Goal: Task Accomplishment & Management: Complete application form

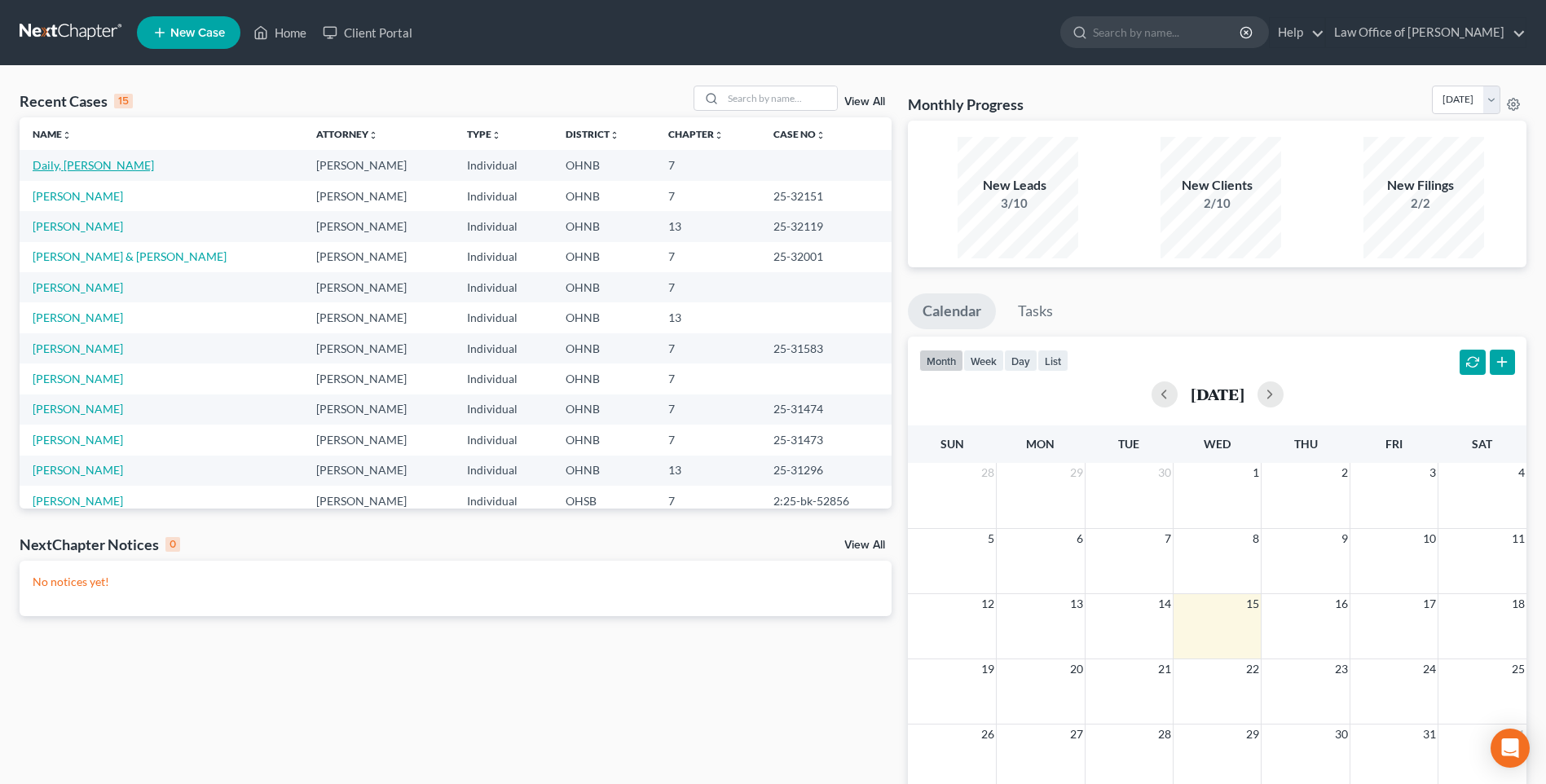
drag, startPoint x: 72, startPoint y: 177, endPoint x: 905, endPoint y: 611, distance: 939.3
click at [72, 172] on link "Daily, [PERSON_NAME]" at bounding box center [94, 165] width 121 height 14
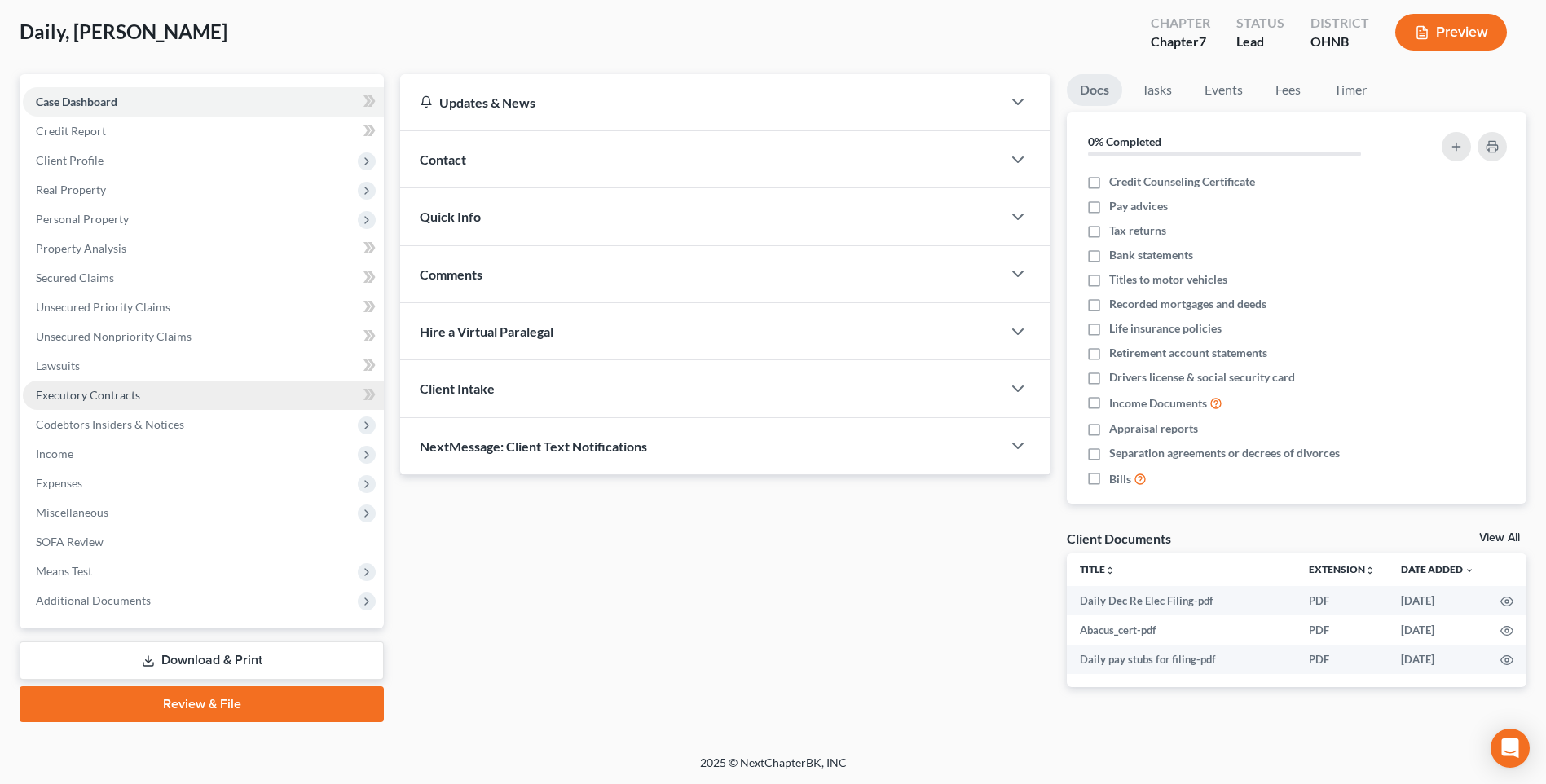
scroll to position [136, 0]
click at [209, 692] on link "Review & File" at bounding box center [202, 704] width 364 height 36
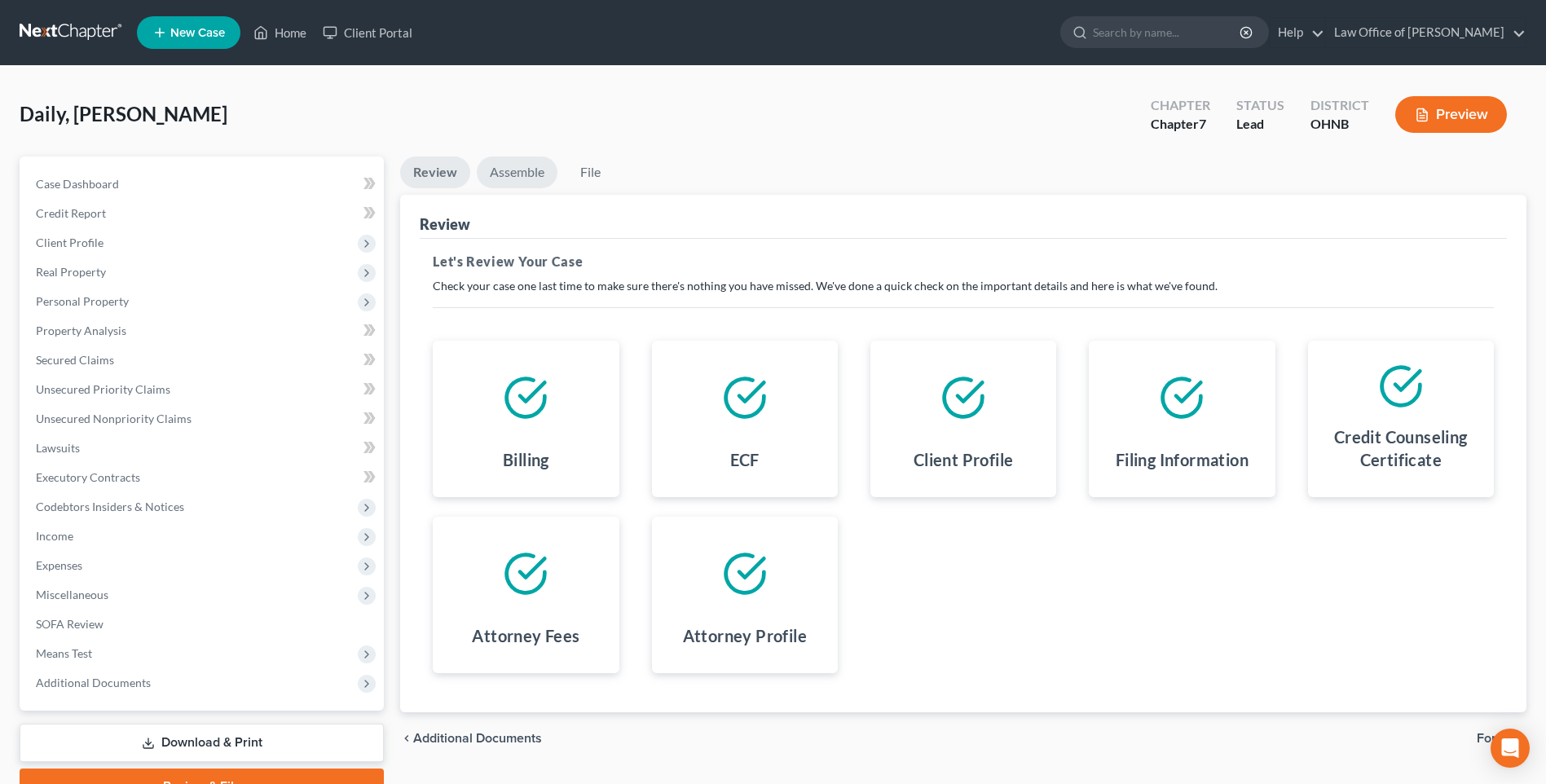
click at [515, 186] on link "Assemble" at bounding box center [517, 172] width 80 height 32
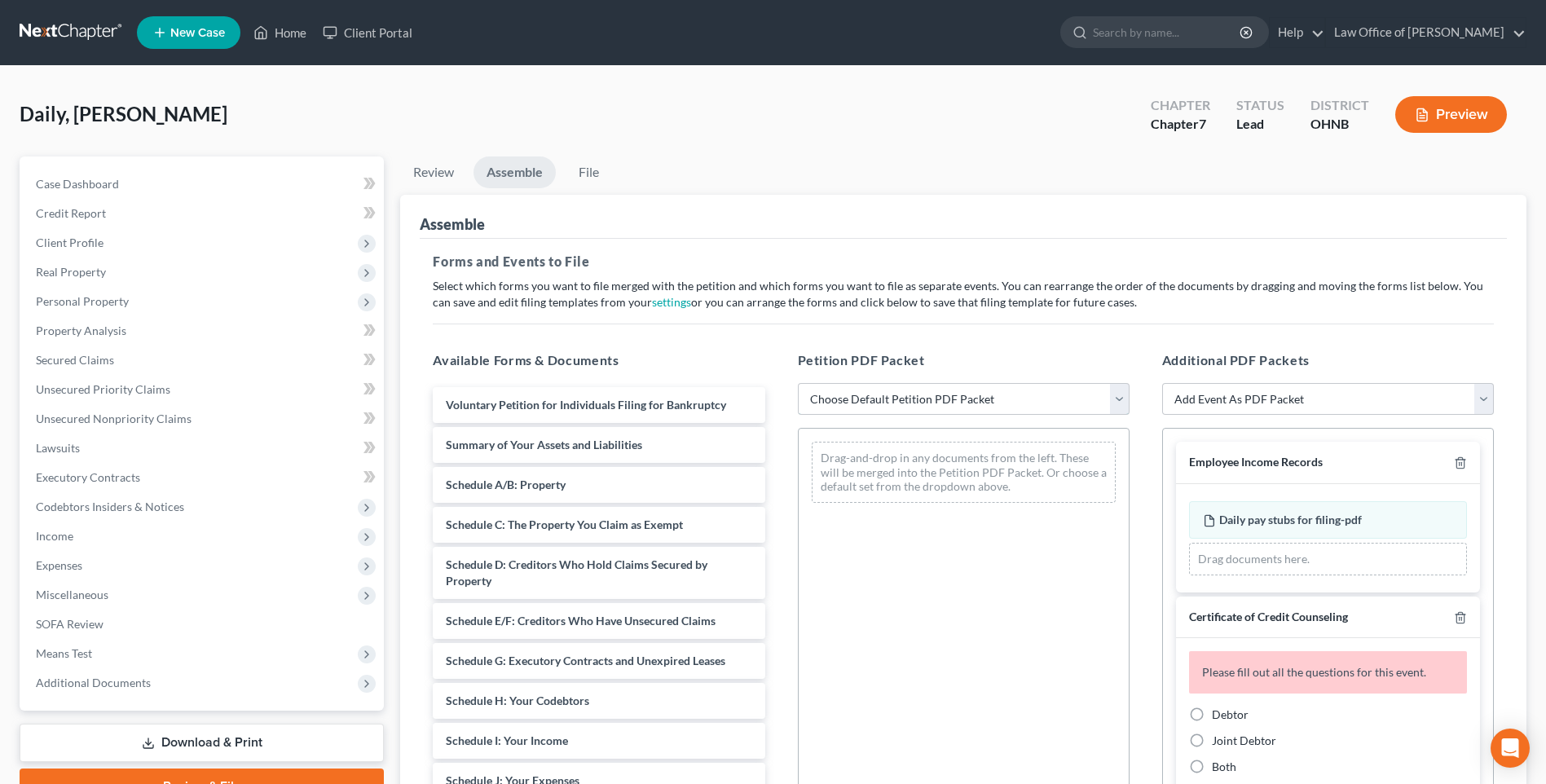
click at [938, 416] on select "Choose Default Petition PDF Packet Complete Bankruptcy Petition (all forms and …" at bounding box center [963, 399] width 332 height 33
select select "0"
click at [798, 405] on select "Choose Default Petition PDF Packet Complete Bankruptcy Petition (all forms and …" at bounding box center [963, 399] width 332 height 33
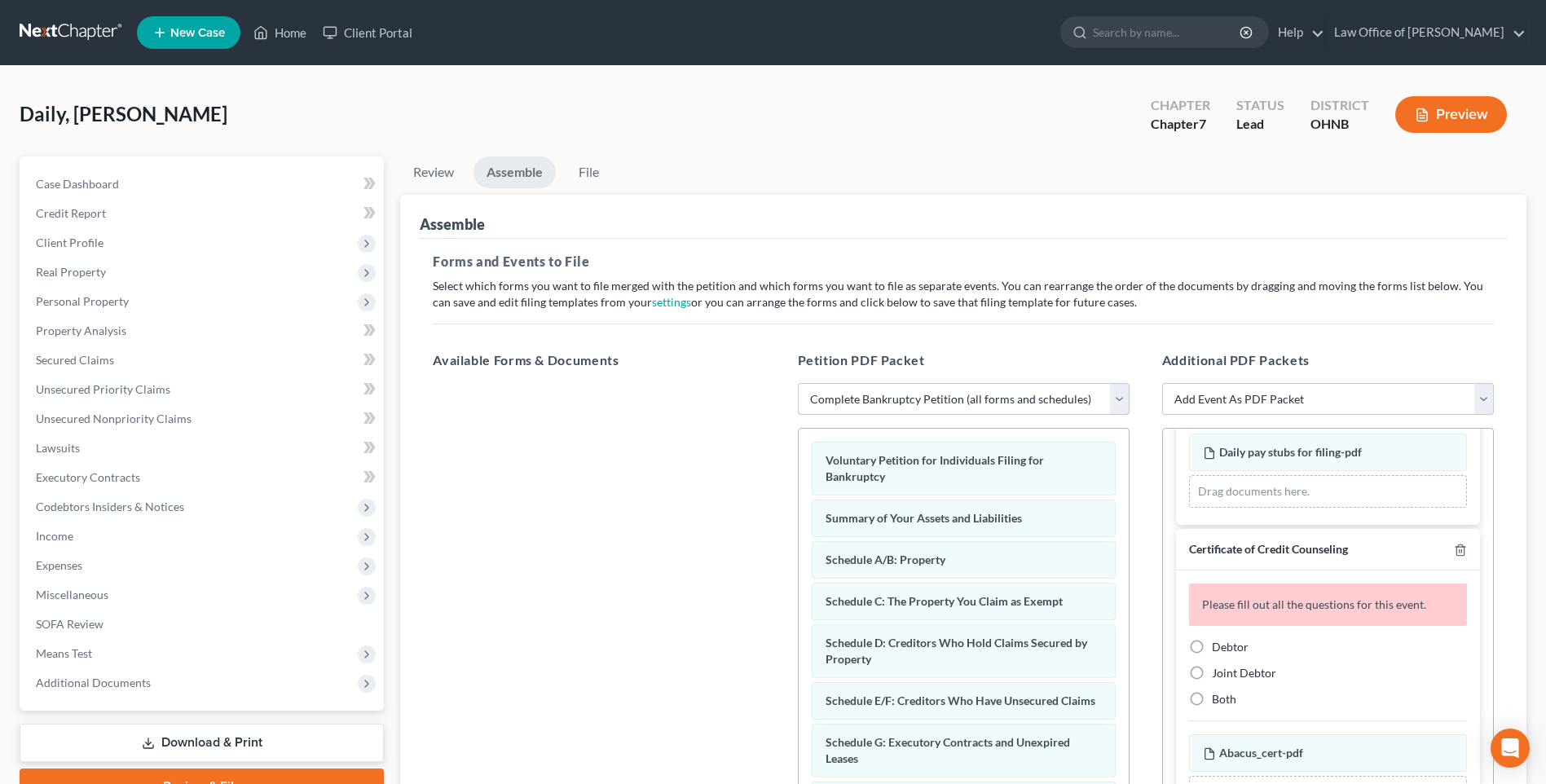
scroll to position [235, 0]
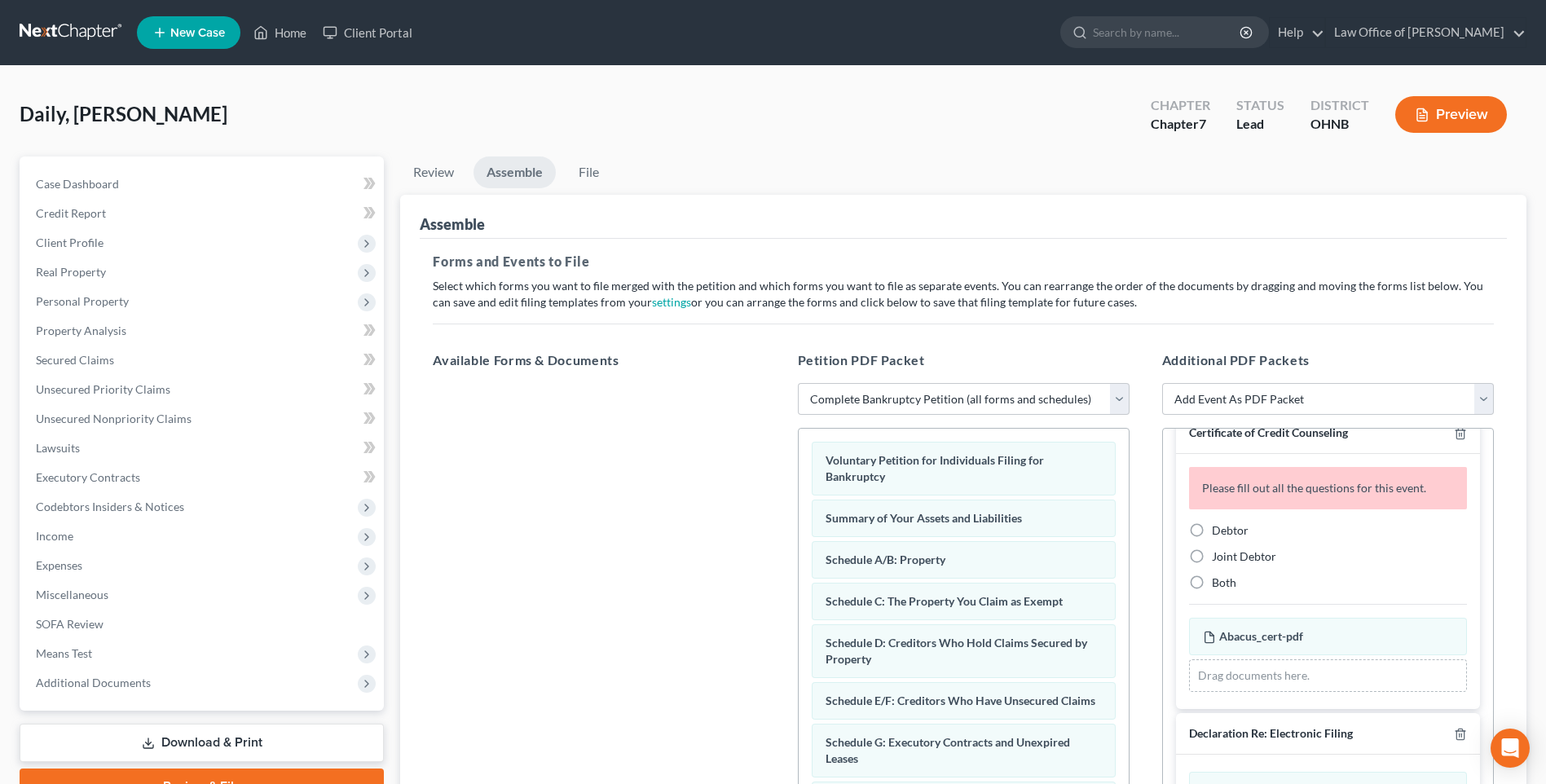
click at [1211, 538] on label "Debtor" at bounding box center [1229, 531] width 37 height 16
click at [1219, 532] on input "Debtor" at bounding box center [1224, 528] width 11 height 11
radio input "true"
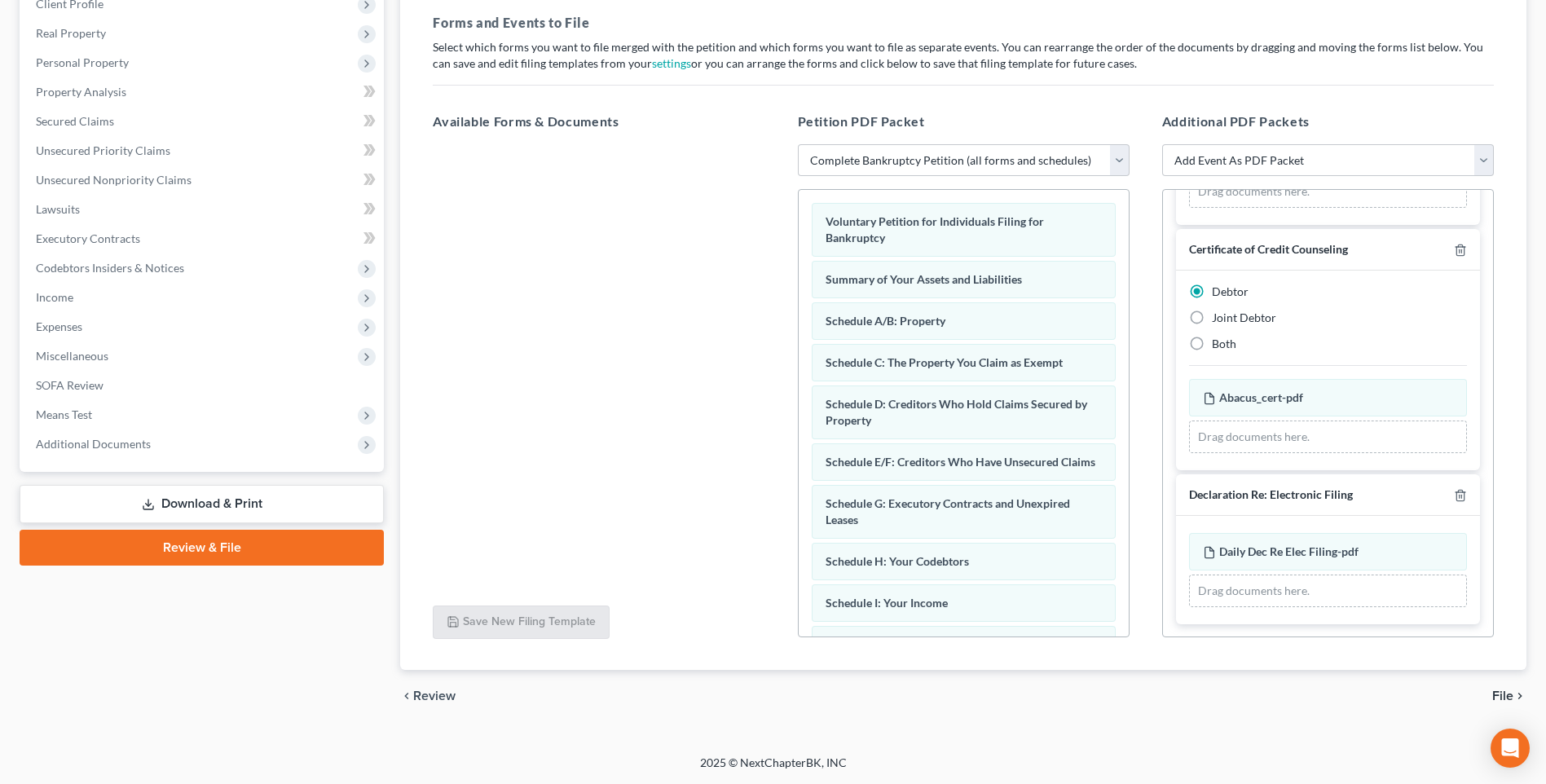
scroll to position [0, 0]
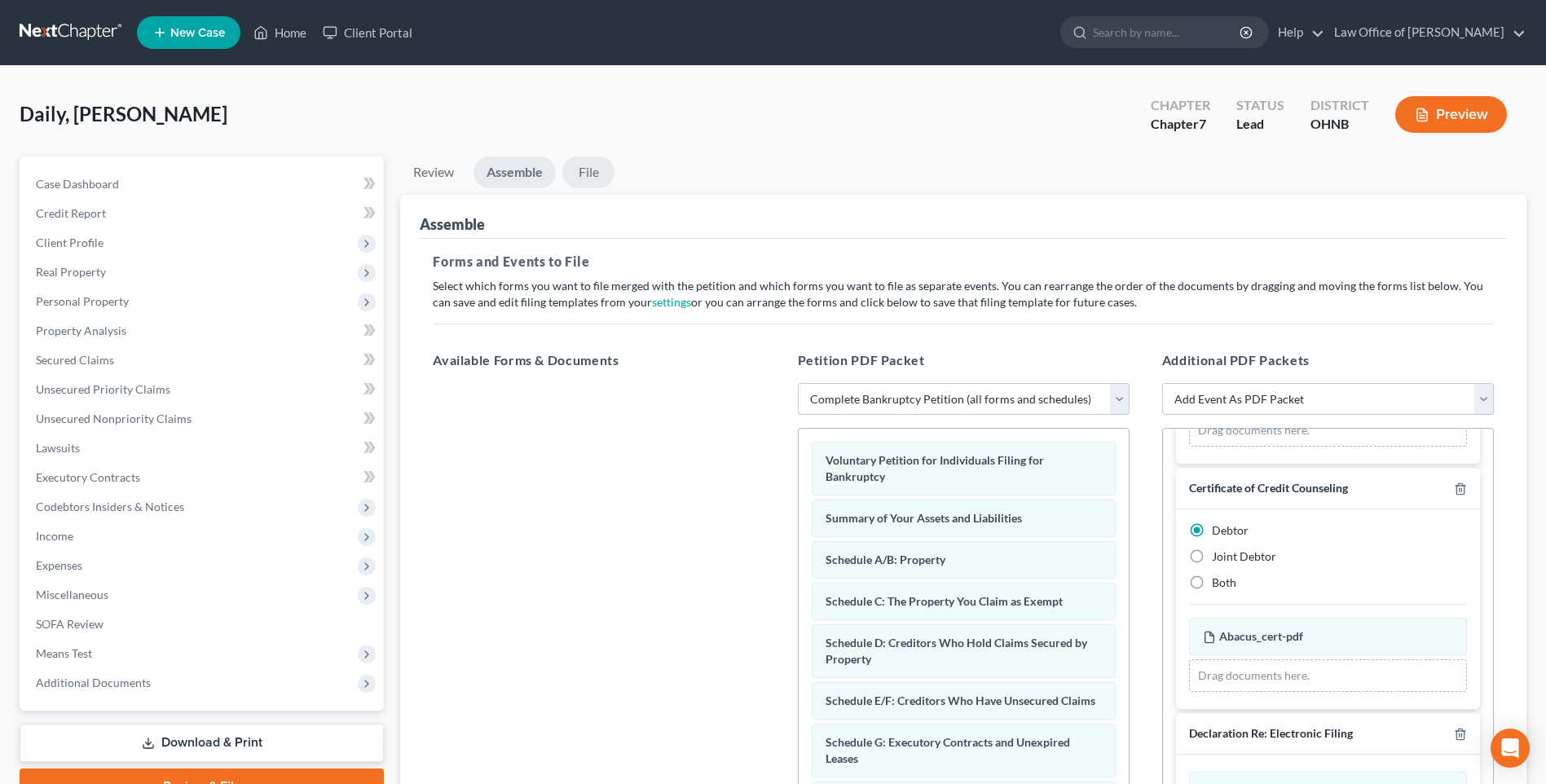
click at [612, 185] on link "File" at bounding box center [588, 172] width 52 height 32
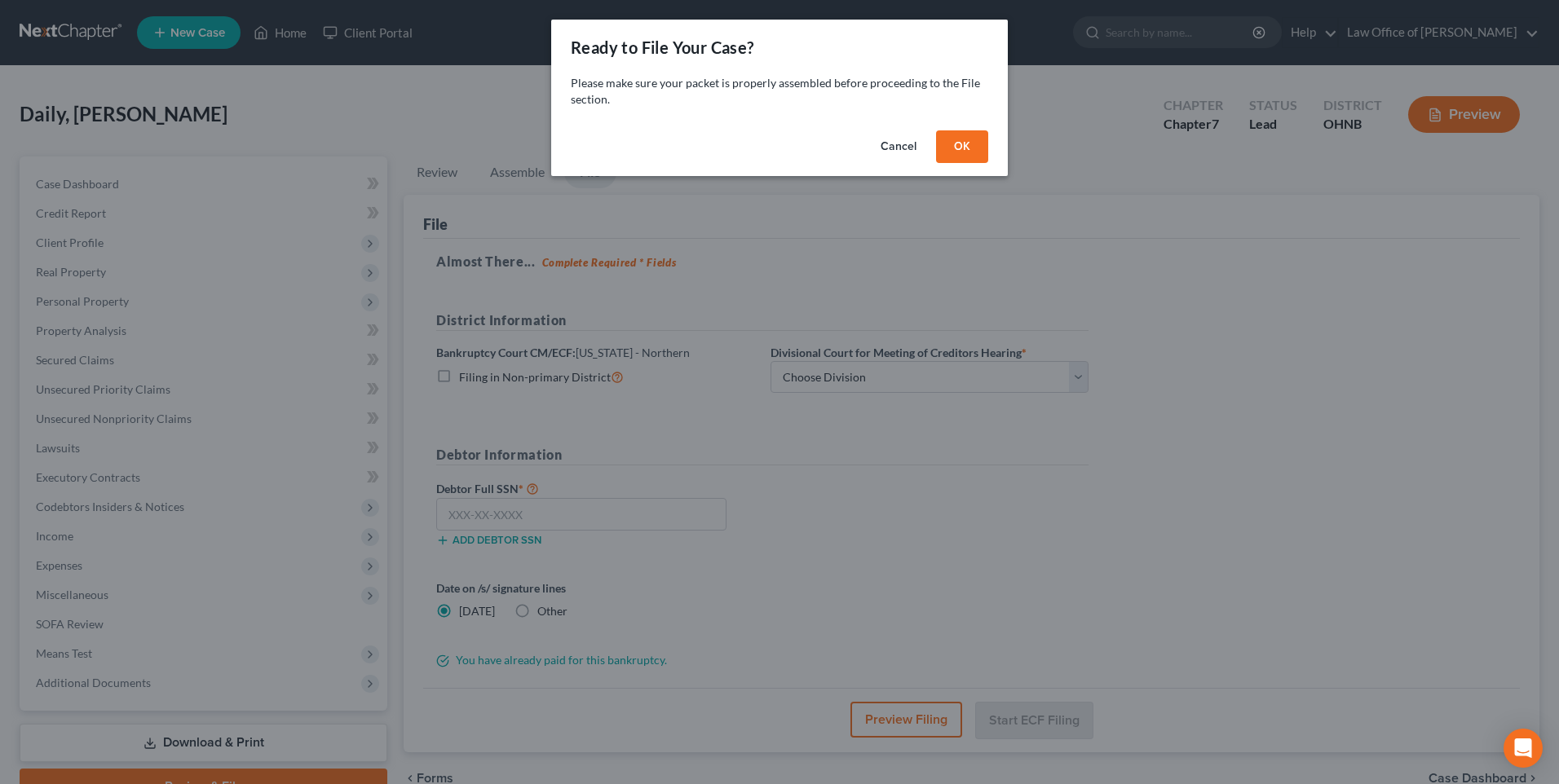
click at [976, 159] on button "OK" at bounding box center [962, 146] width 52 height 33
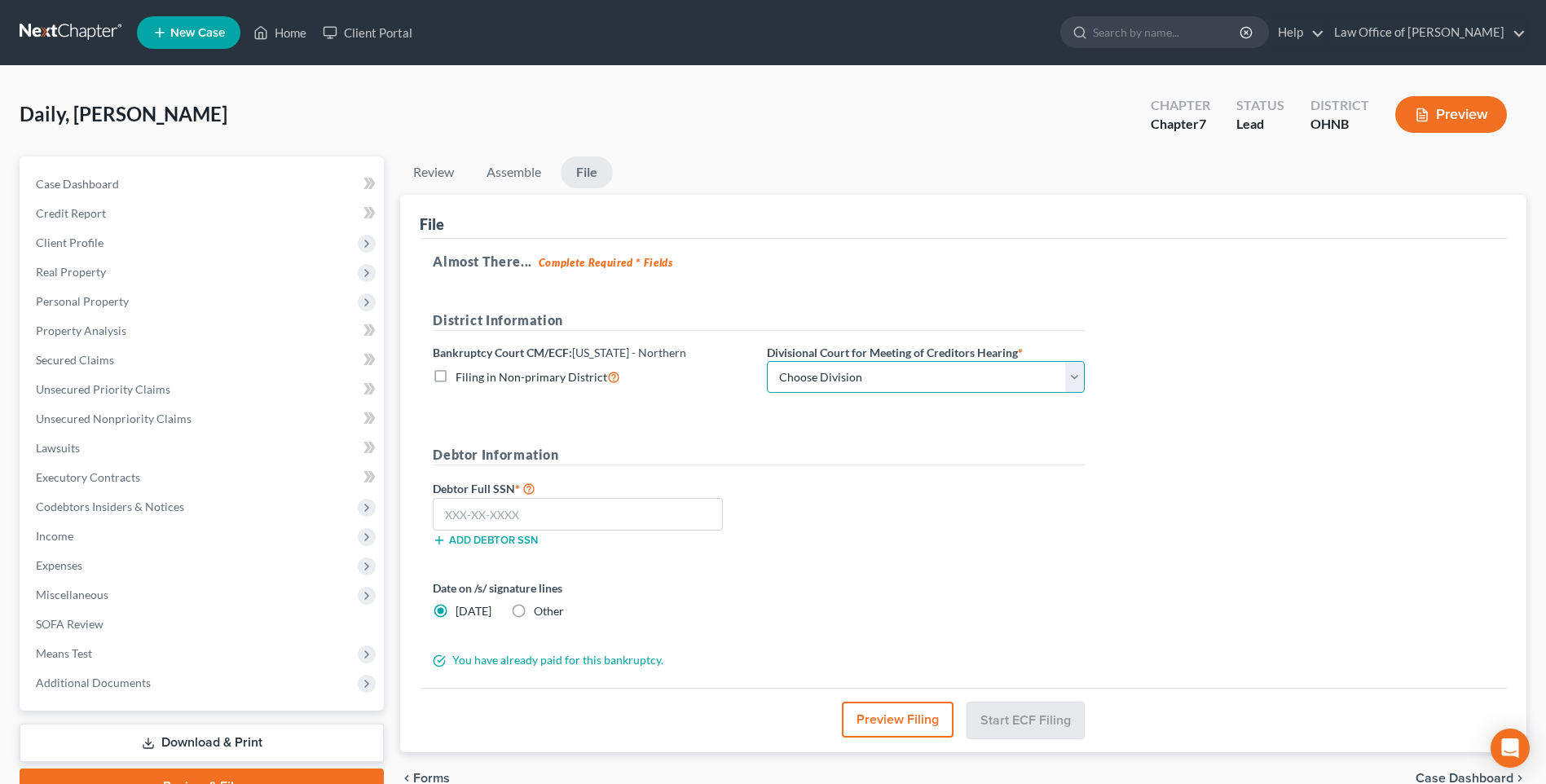
click at [996, 393] on select "Choose Division Akron [GEOGRAPHIC_DATA] [GEOGRAPHIC_DATA] [GEOGRAPHIC_DATA] [GE…" at bounding box center [926, 377] width 318 height 33
select select "3"
click at [790, 382] on select "Choose Division Akron [GEOGRAPHIC_DATA] [GEOGRAPHIC_DATA] [GEOGRAPHIC_DATA] [GE…" at bounding box center [926, 377] width 318 height 33
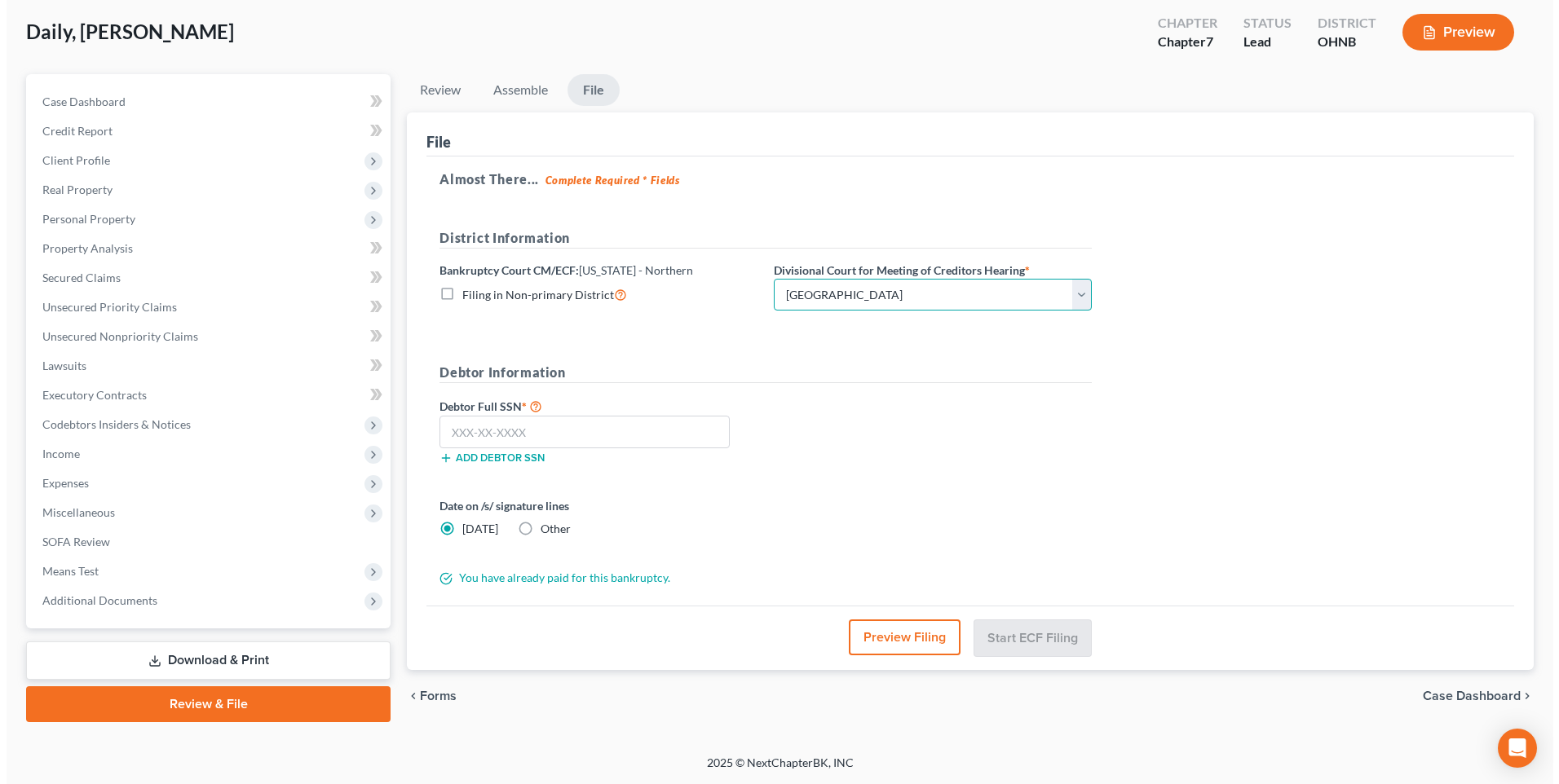
scroll to position [136, 0]
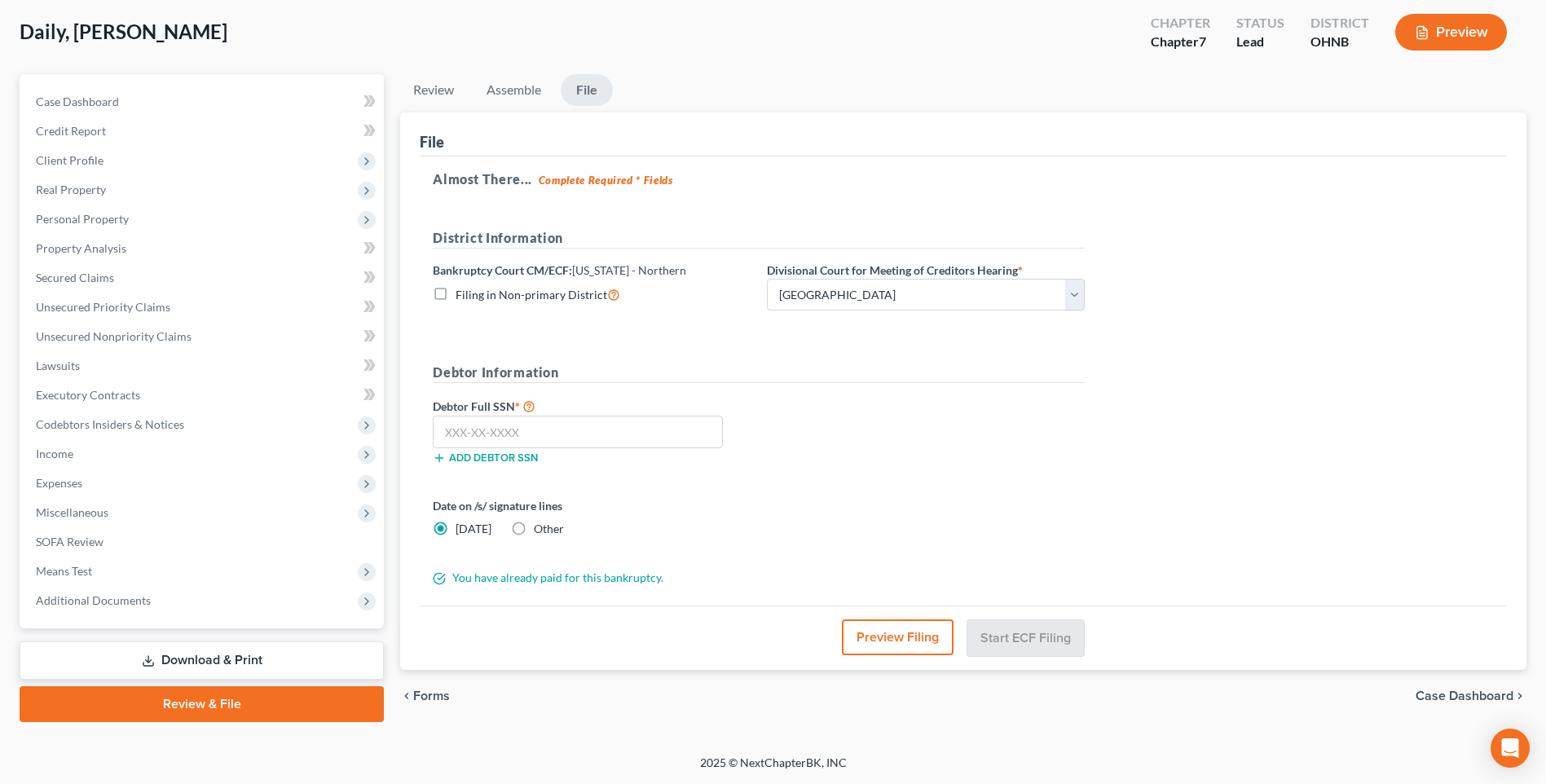
click at [533, 521] on label "Other" at bounding box center [549, 529] width 30 height 16
click at [541, 521] on input "Other" at bounding box center [546, 526] width 11 height 11
radio input "true"
radio input "false"
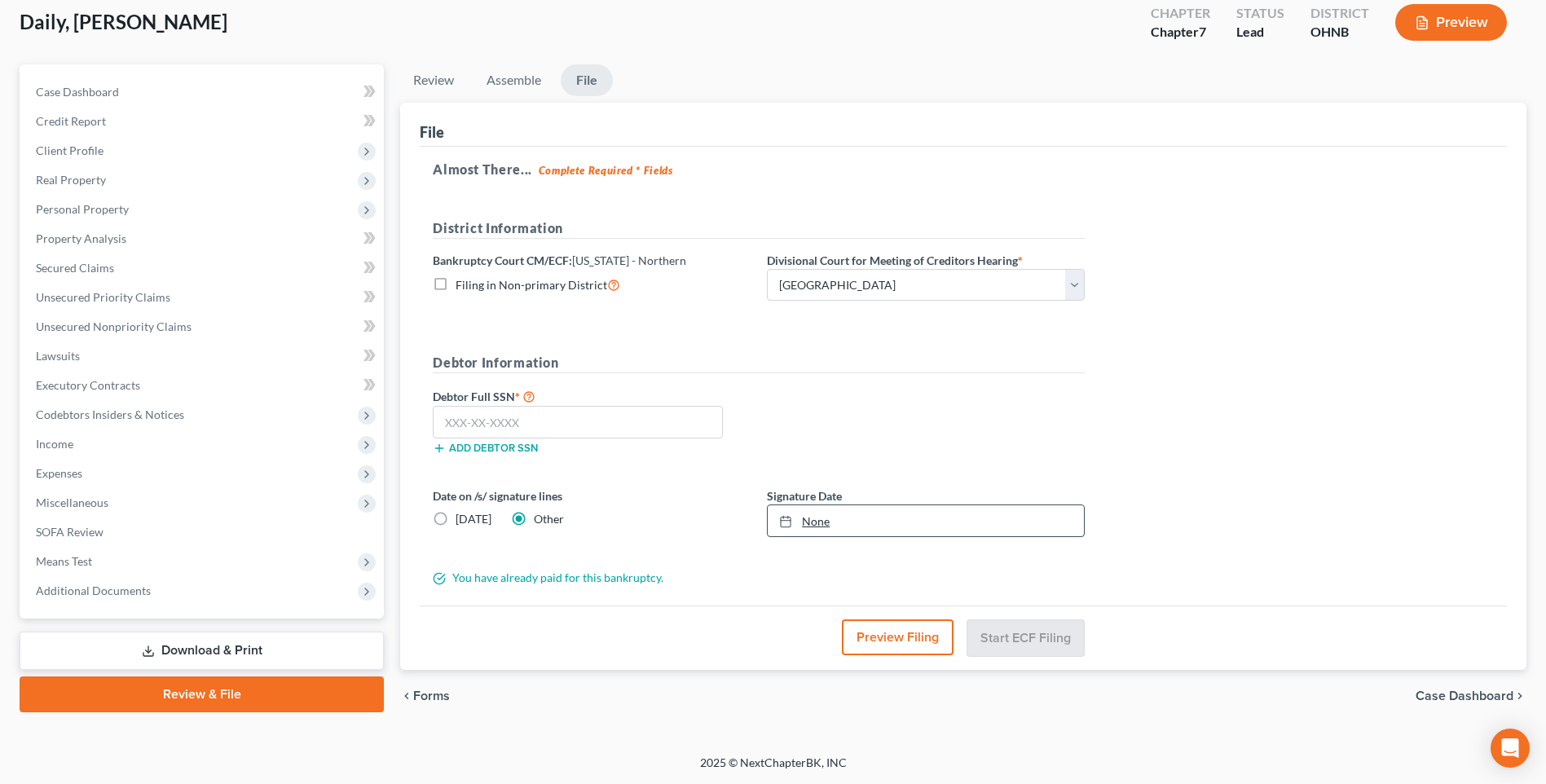
click at [853, 515] on link "None" at bounding box center [926, 520] width 316 height 31
click at [456, 416] on input "text" at bounding box center [577, 422] width 290 height 33
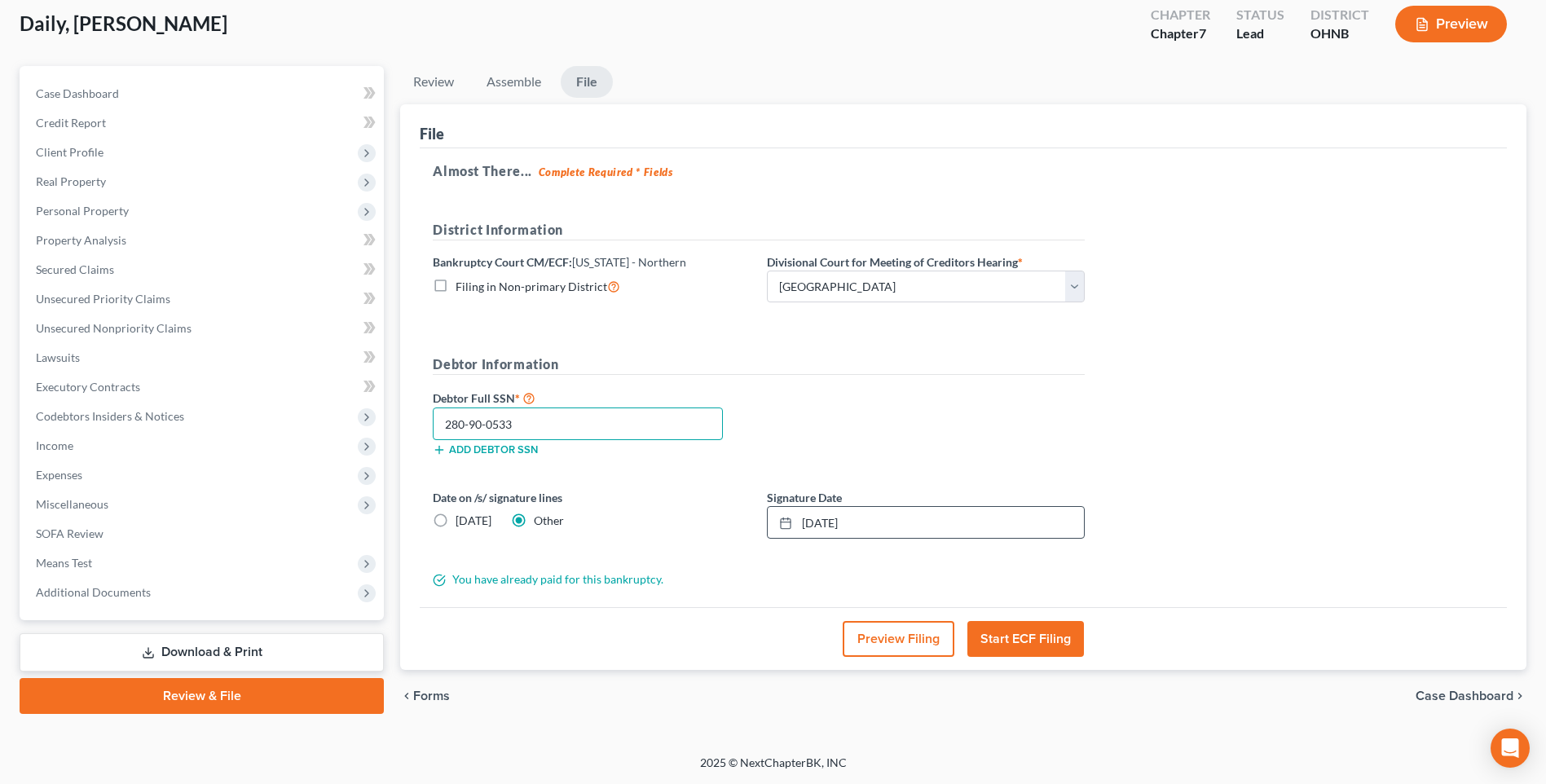
type input "280-90-0533"
click at [880, 640] on button "Preview Filing" at bounding box center [898, 639] width 112 height 36
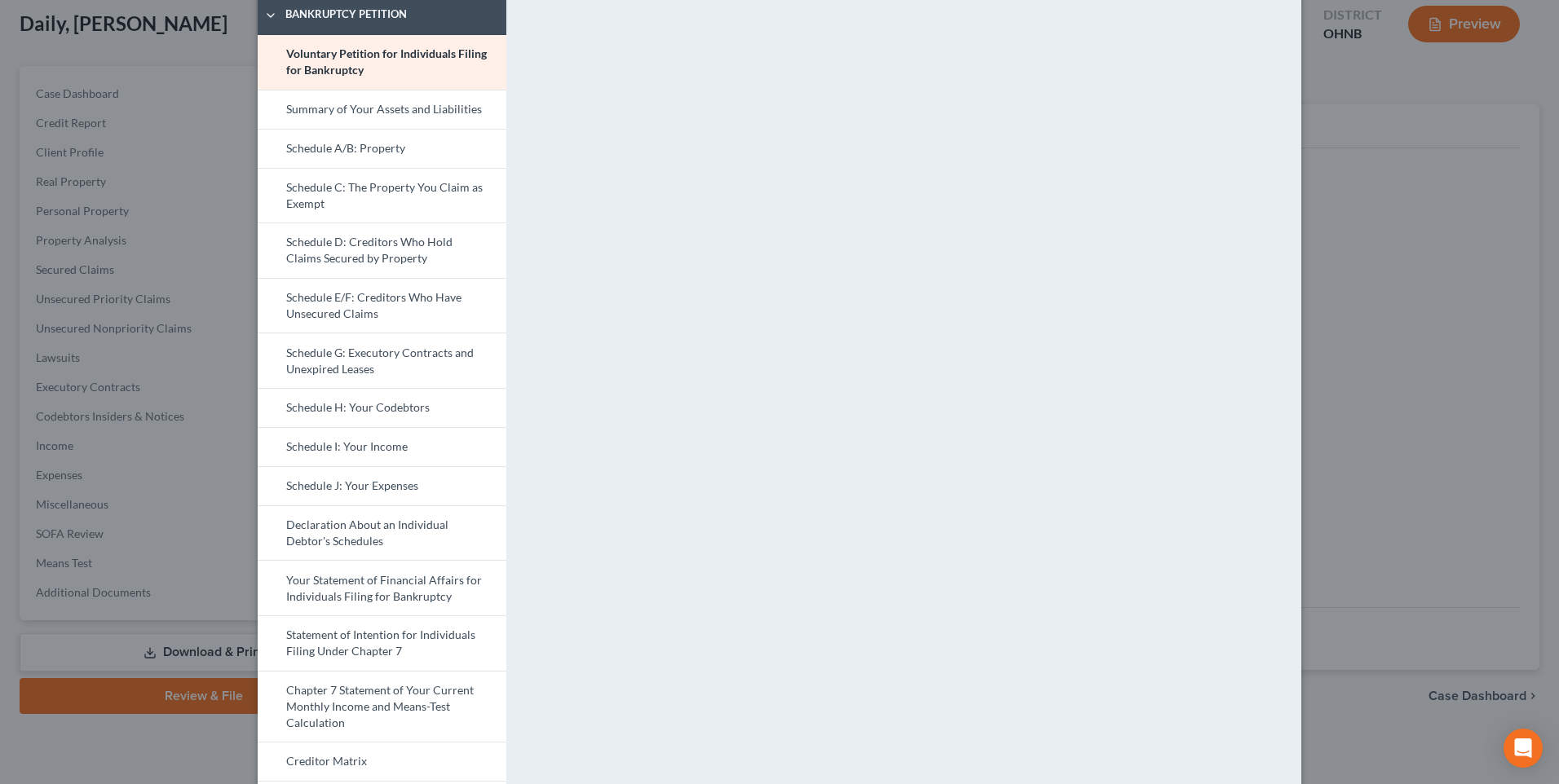
scroll to position [0, 0]
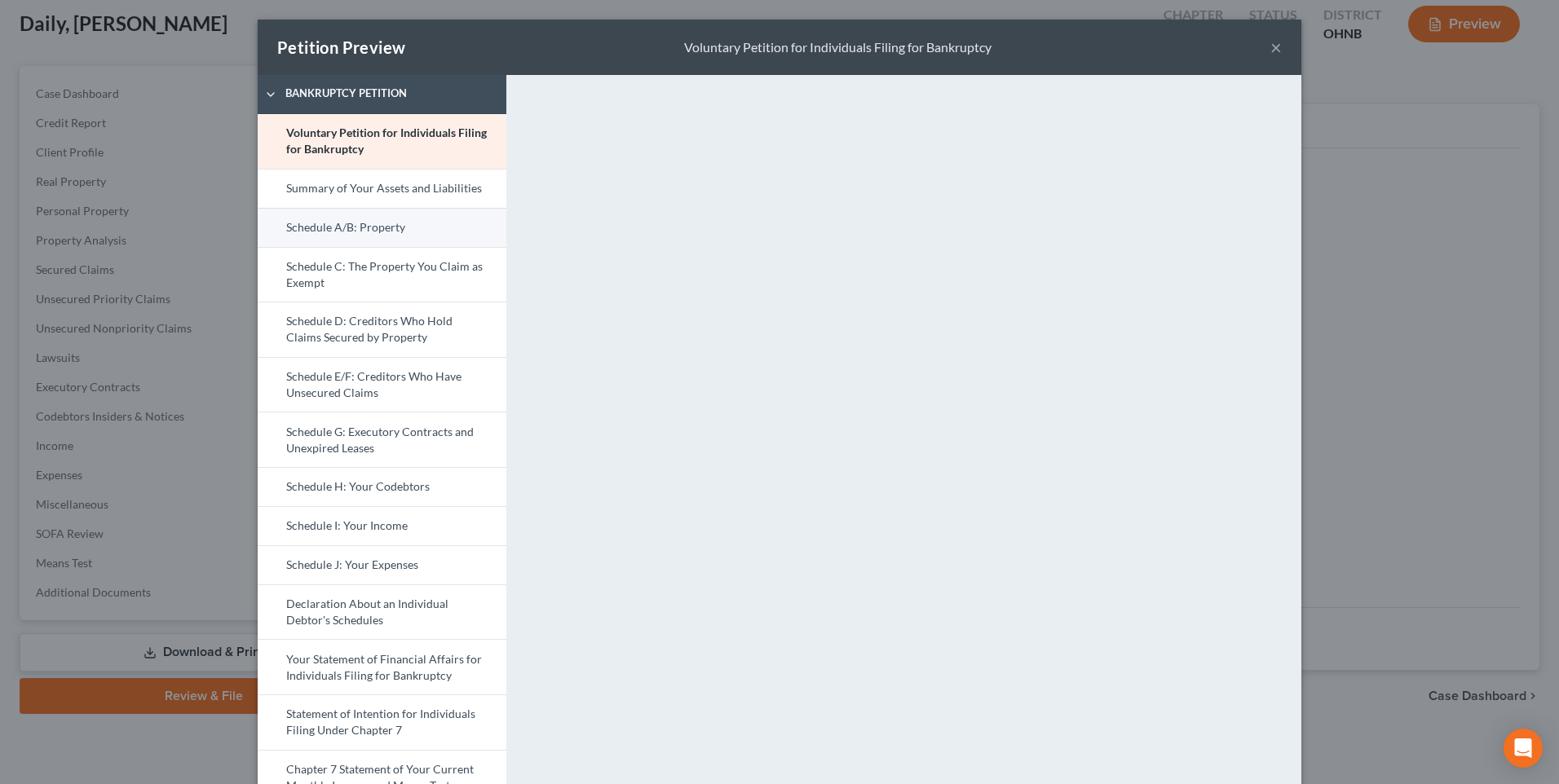
click at [324, 238] on link "Schedule A/B: Property" at bounding box center [382, 227] width 249 height 39
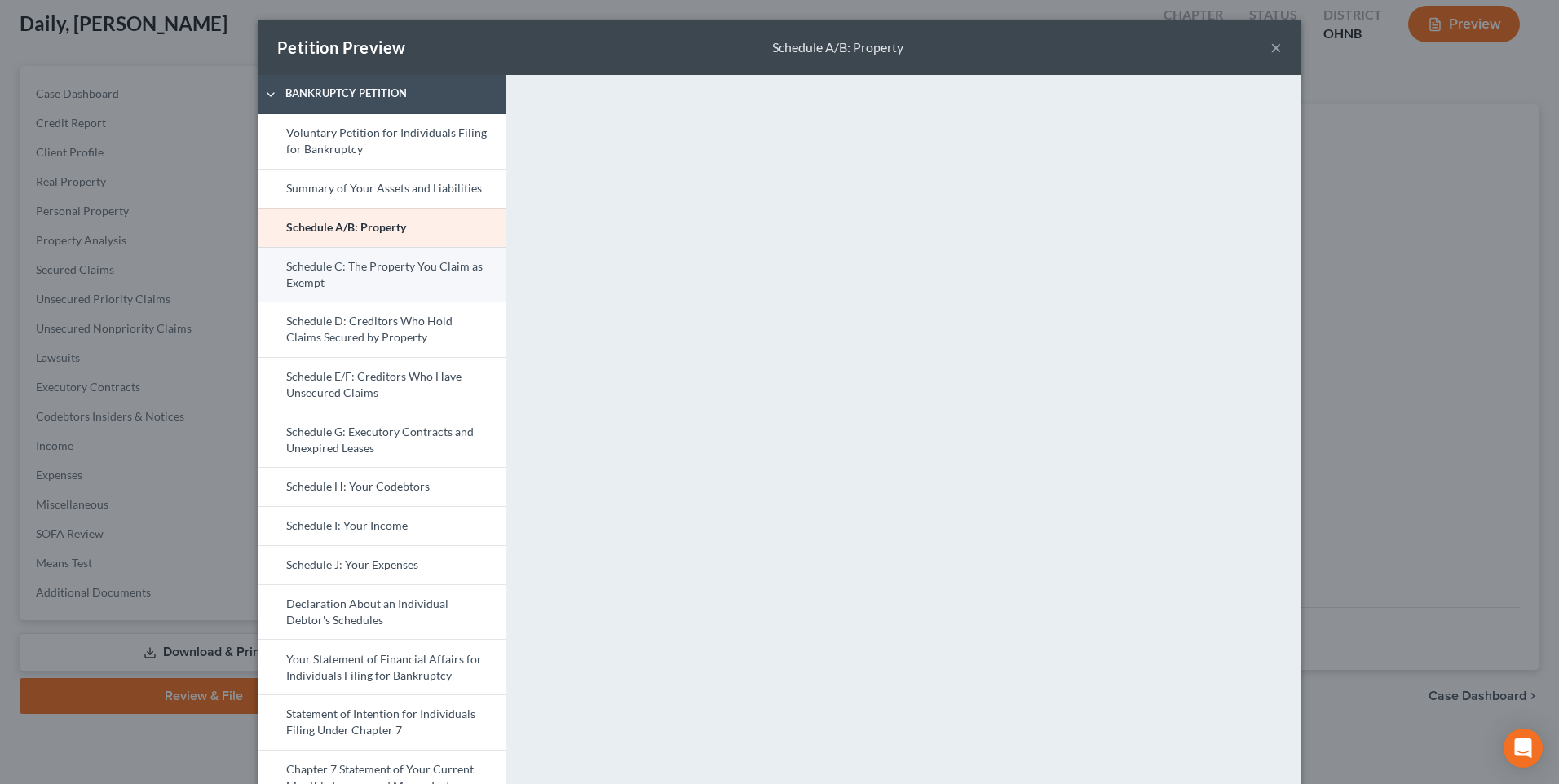
drag, startPoint x: 329, startPoint y: 302, endPoint x: 338, endPoint y: 301, distance: 9.1
click at [329, 302] on link "Schedule C: The Property You Claim as Exempt" at bounding box center [382, 275] width 249 height 55
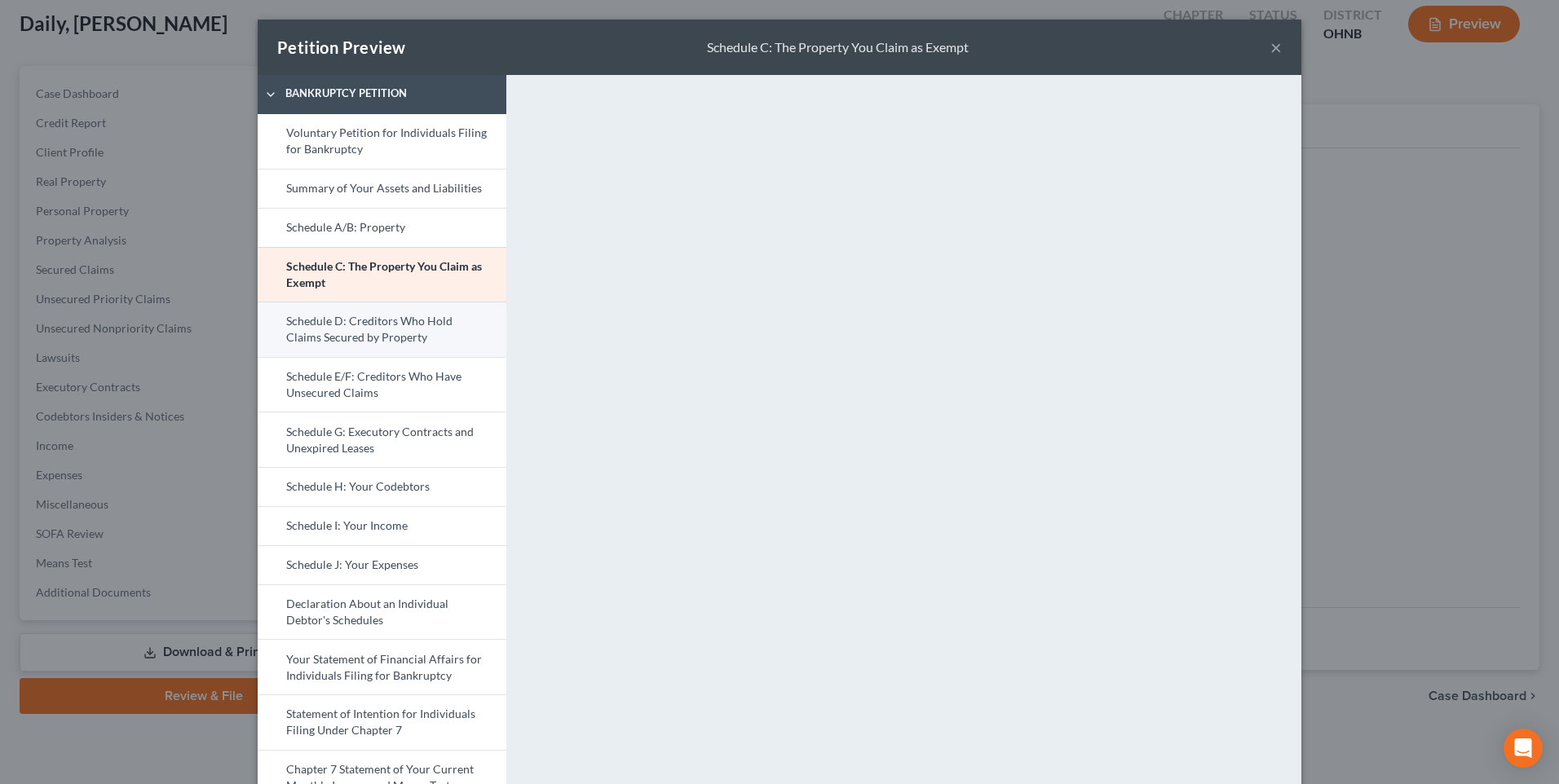
click at [311, 357] on link "Schedule D: Creditors Who Hold Claims Secured by Property" at bounding box center [382, 329] width 249 height 55
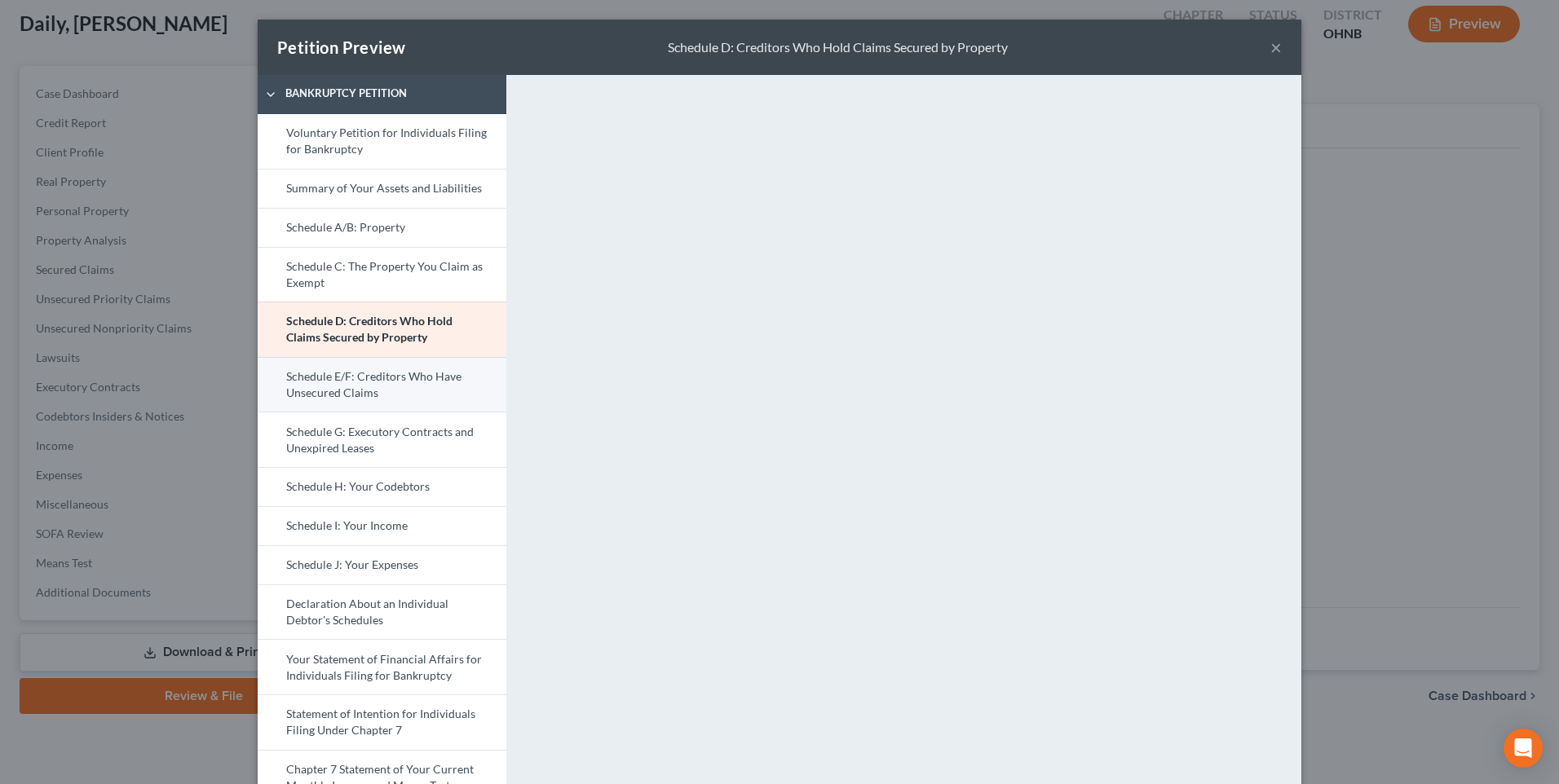
click at [316, 412] on link "Schedule E/F: Creditors Who Have Unsecured Claims" at bounding box center [382, 384] width 249 height 55
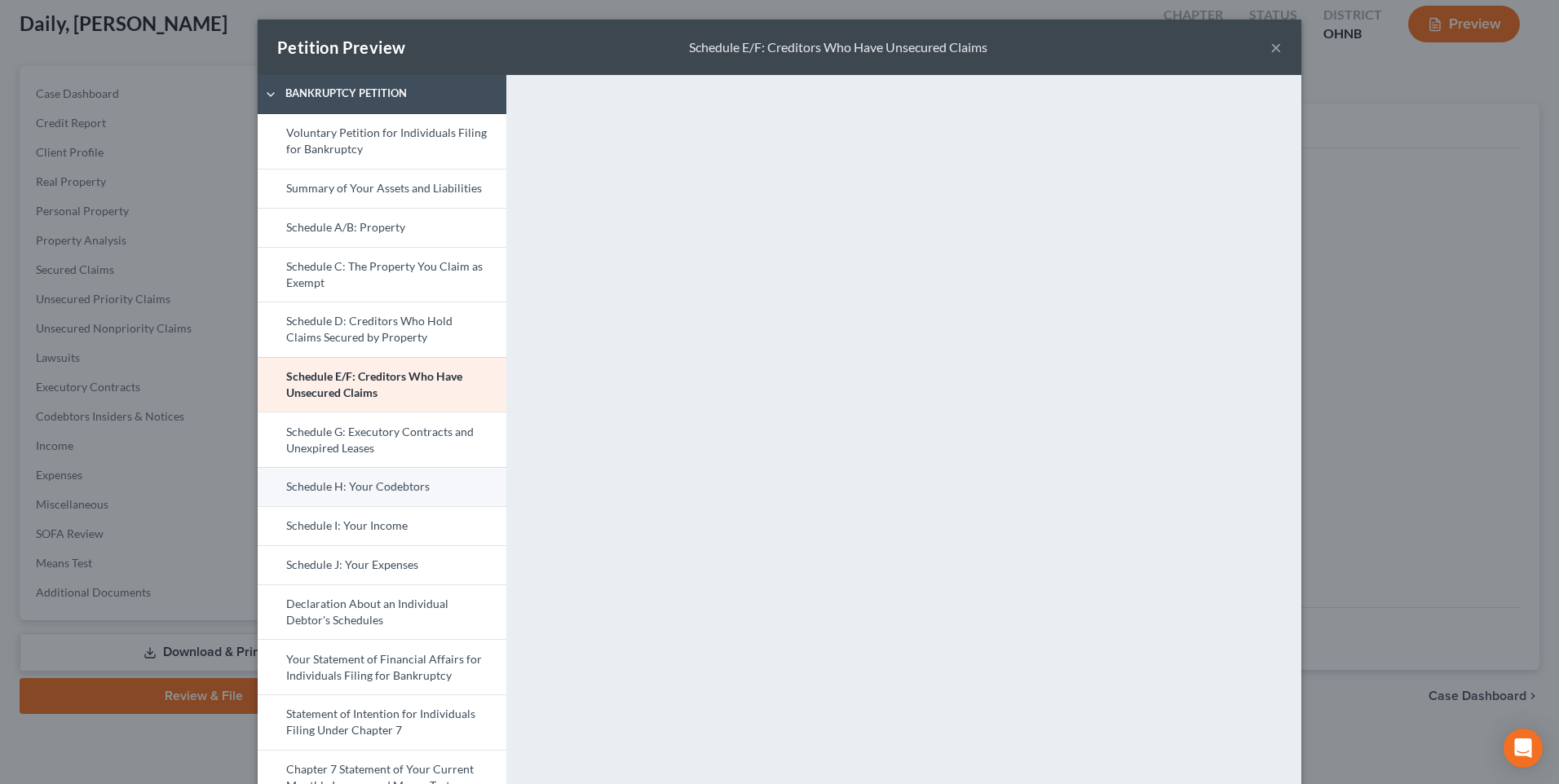
drag, startPoint x: 328, startPoint y: 521, endPoint x: 358, endPoint y: 507, distance: 33.1
click at [328, 506] on link "Schedule H: Your Codebtors" at bounding box center [382, 486] width 249 height 39
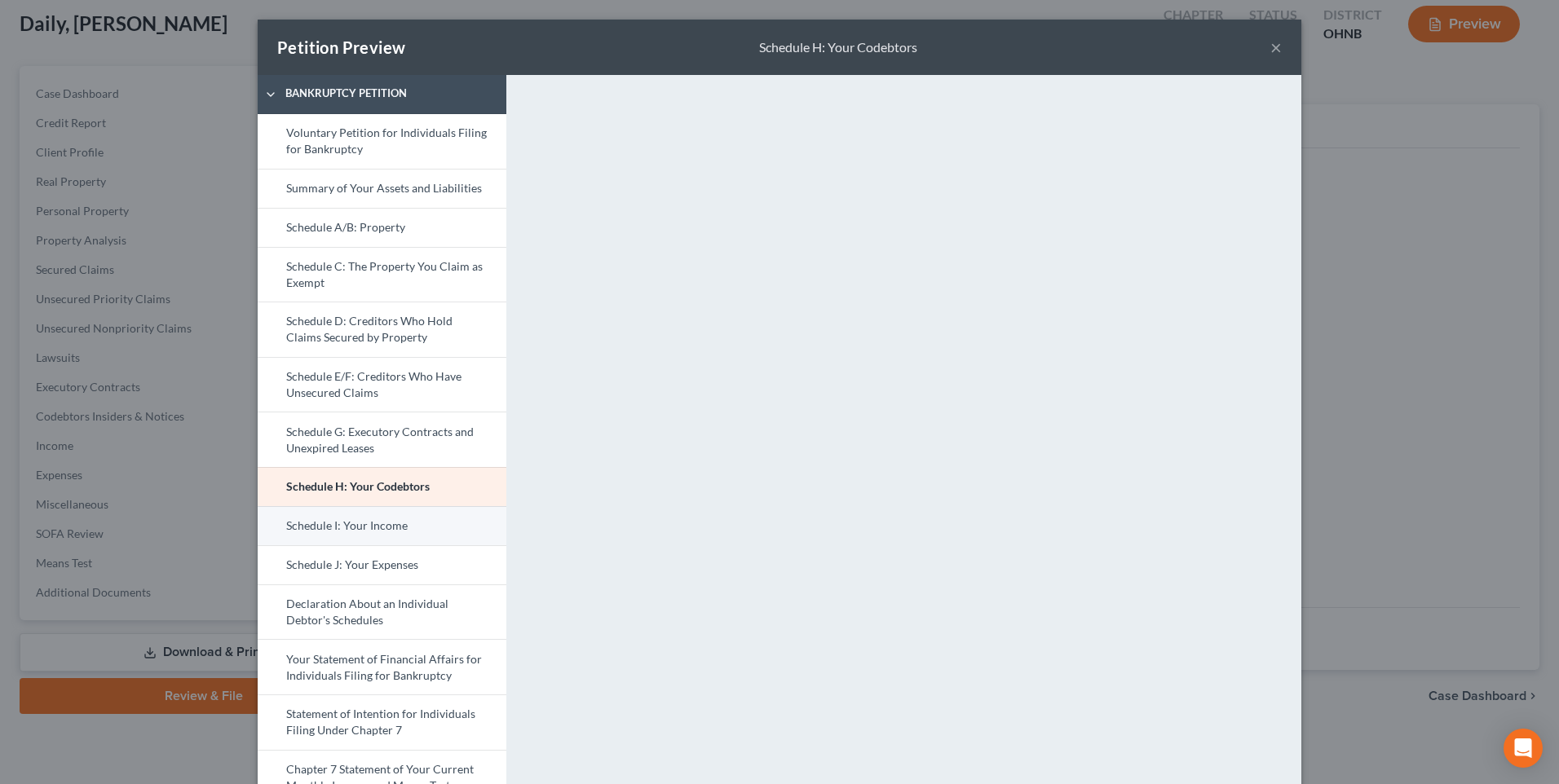
click at [345, 545] on link "Schedule I: Your Income" at bounding box center [382, 525] width 249 height 39
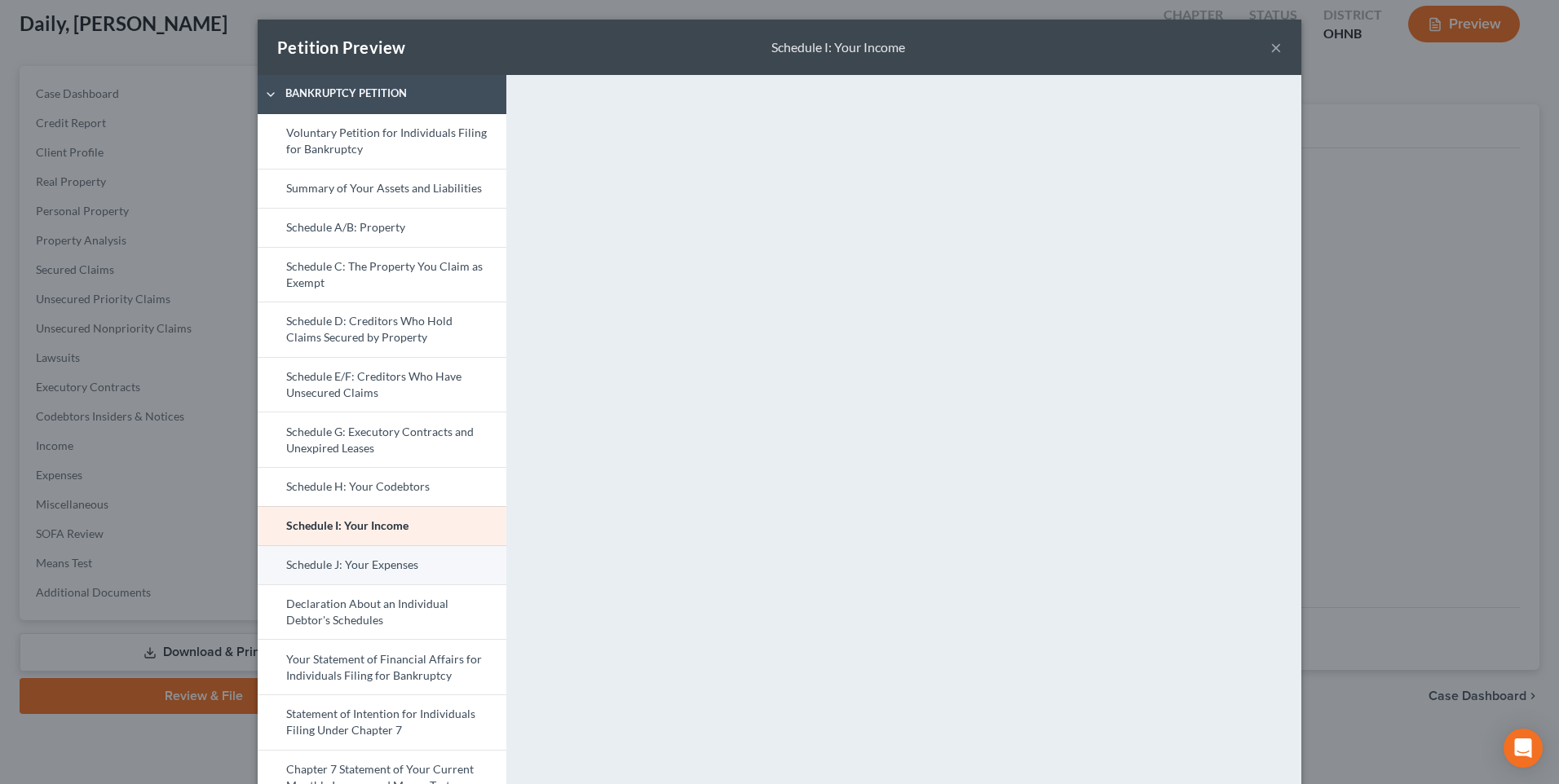
click at [317, 584] on link "Schedule J: Your Expenses" at bounding box center [382, 565] width 249 height 39
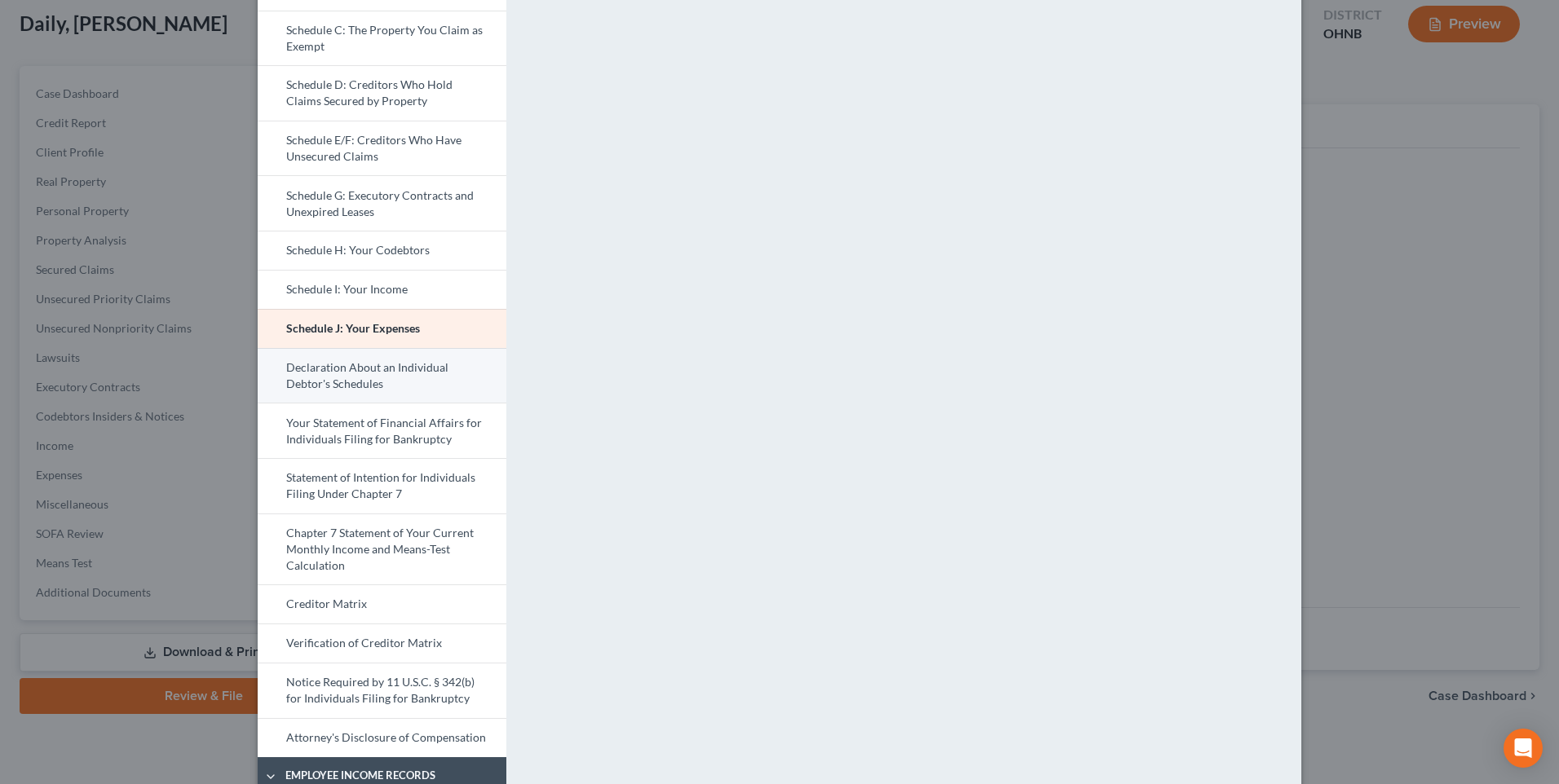
scroll to position [326, 0]
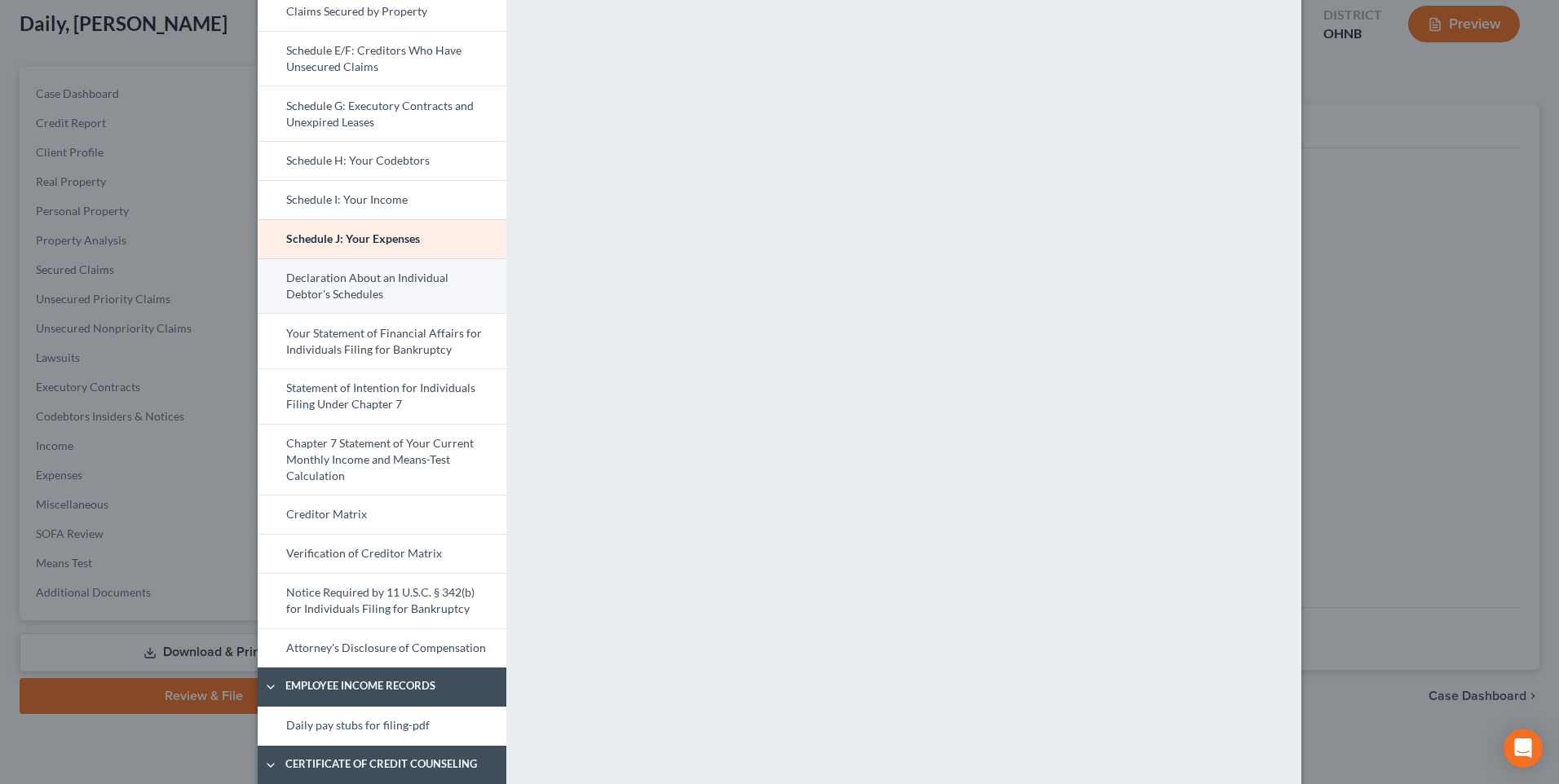
click at [313, 314] on link "Declaration About an Individual Debtor's Schedules" at bounding box center [382, 286] width 249 height 55
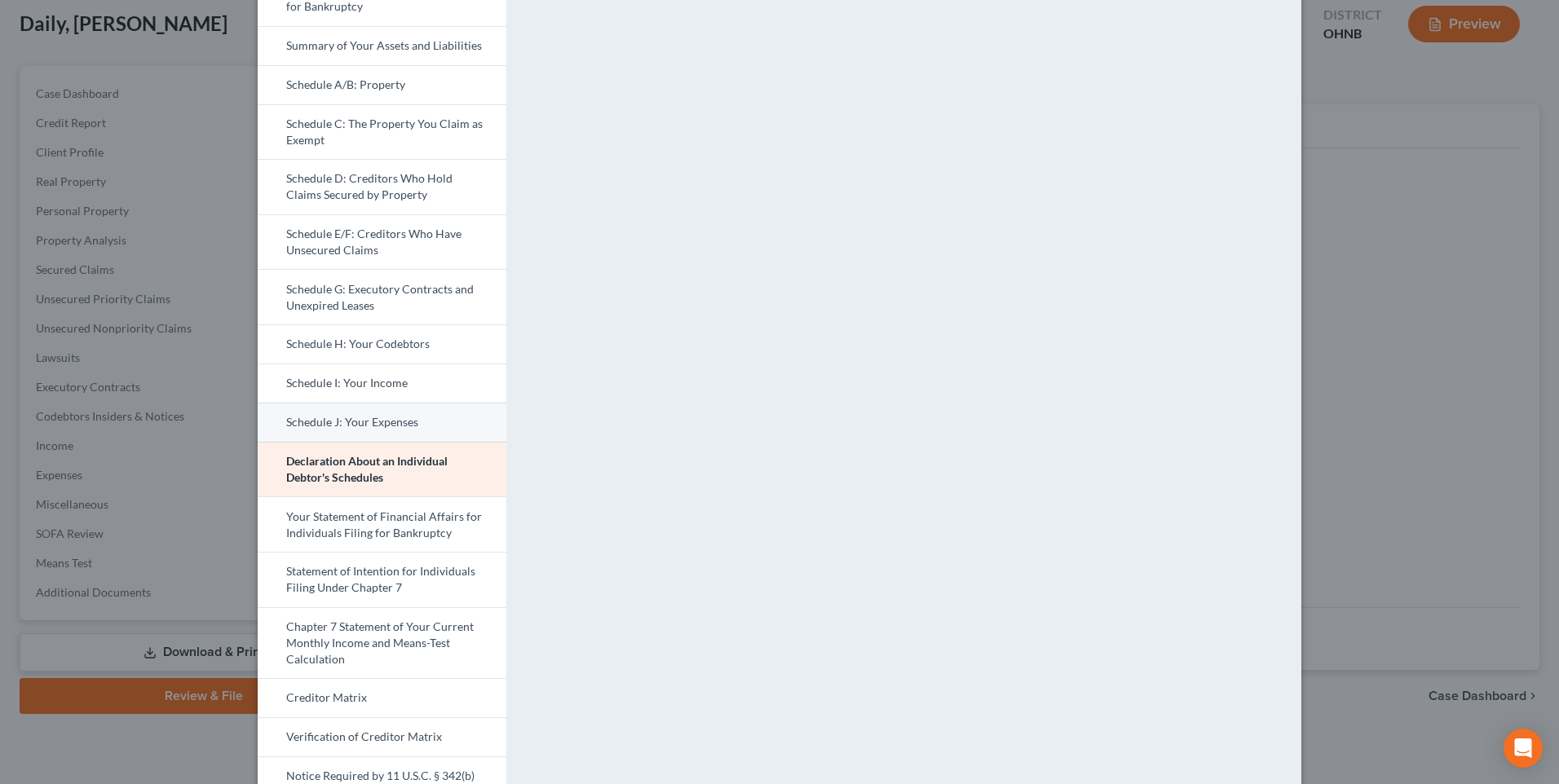
scroll to position [163, 0]
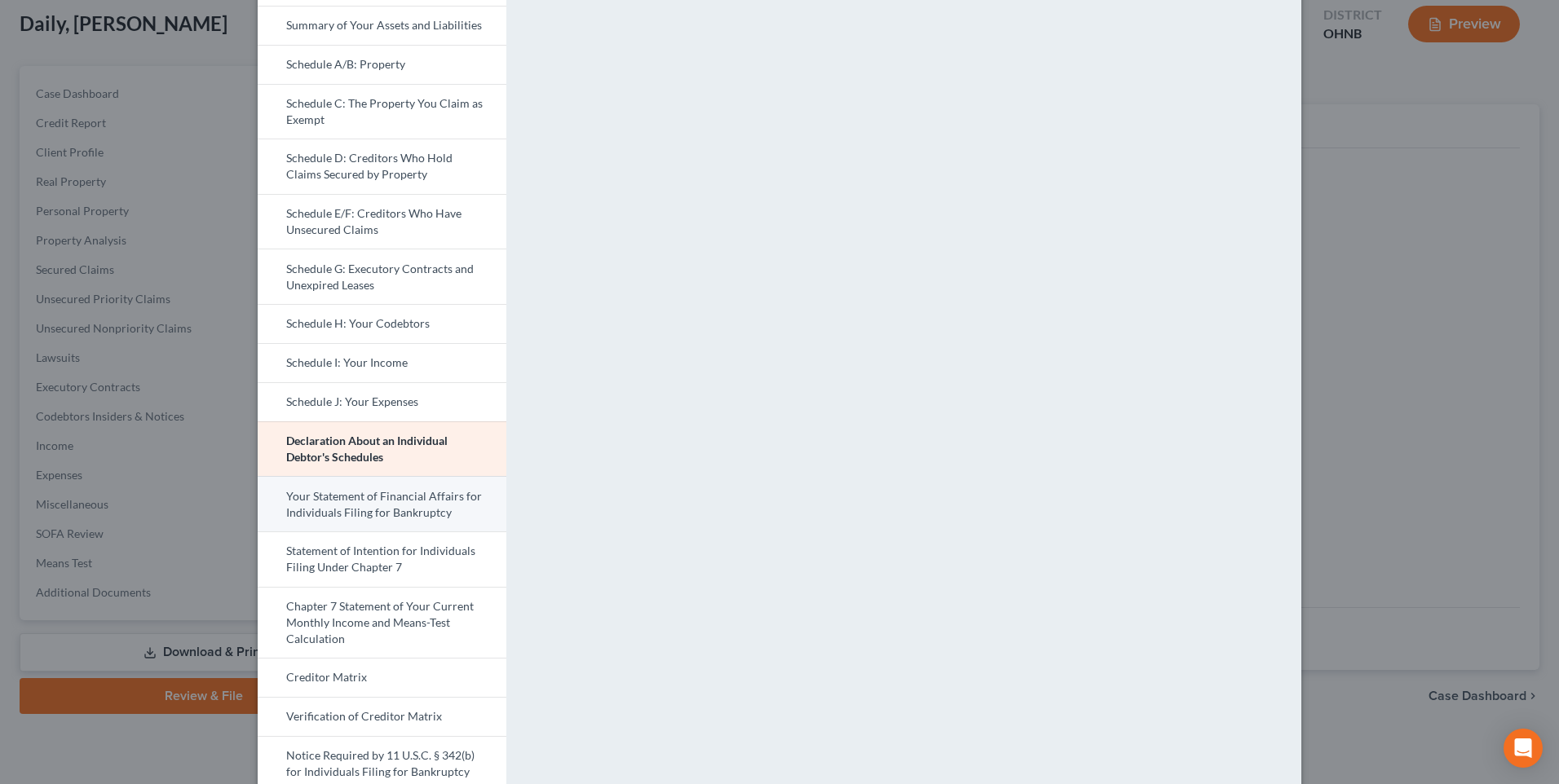
click at [331, 532] on link "Your Statement of Financial Affairs for Individuals Filing for Bankruptcy" at bounding box center [382, 503] width 249 height 55
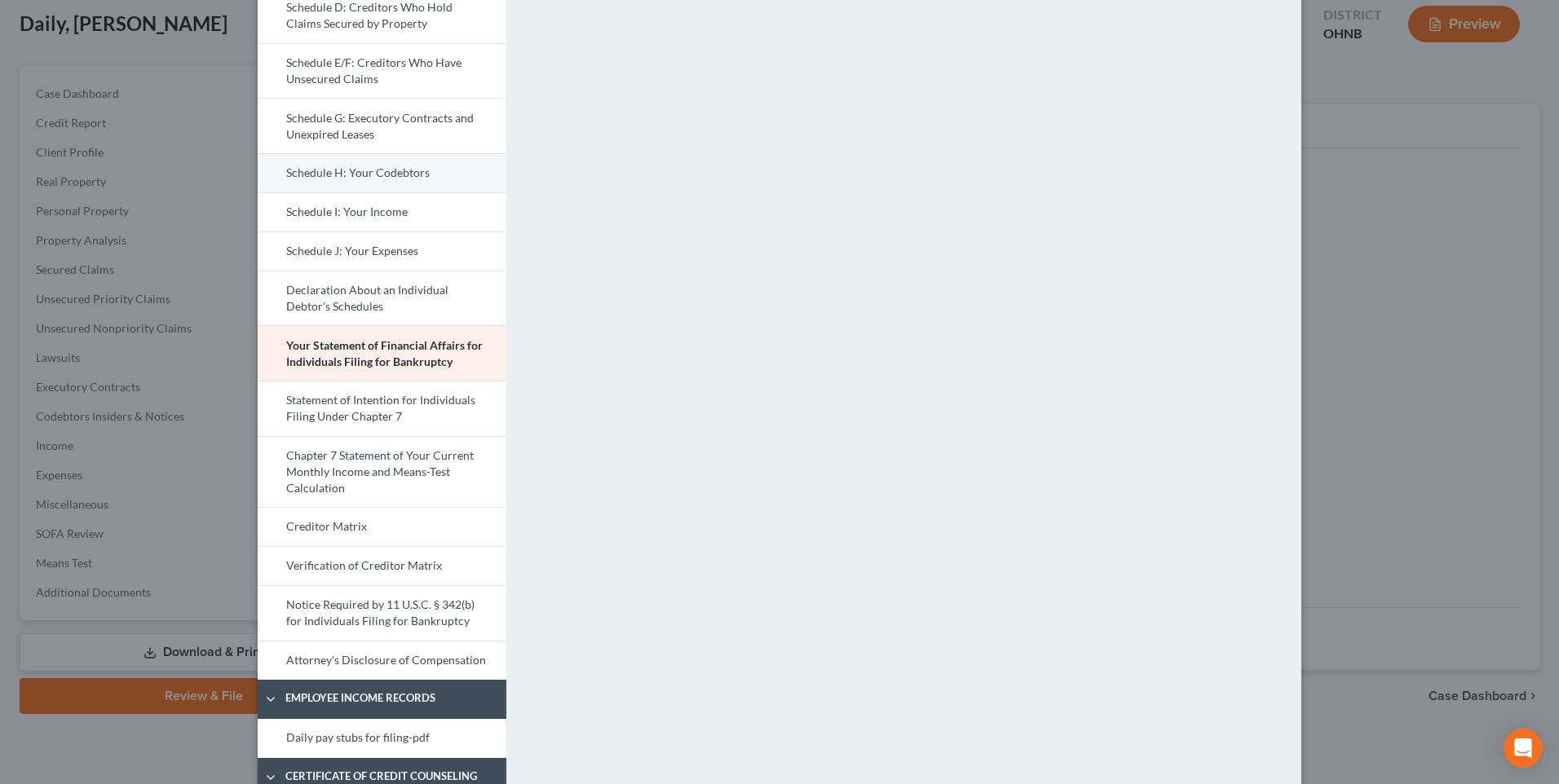
scroll to position [326, 0]
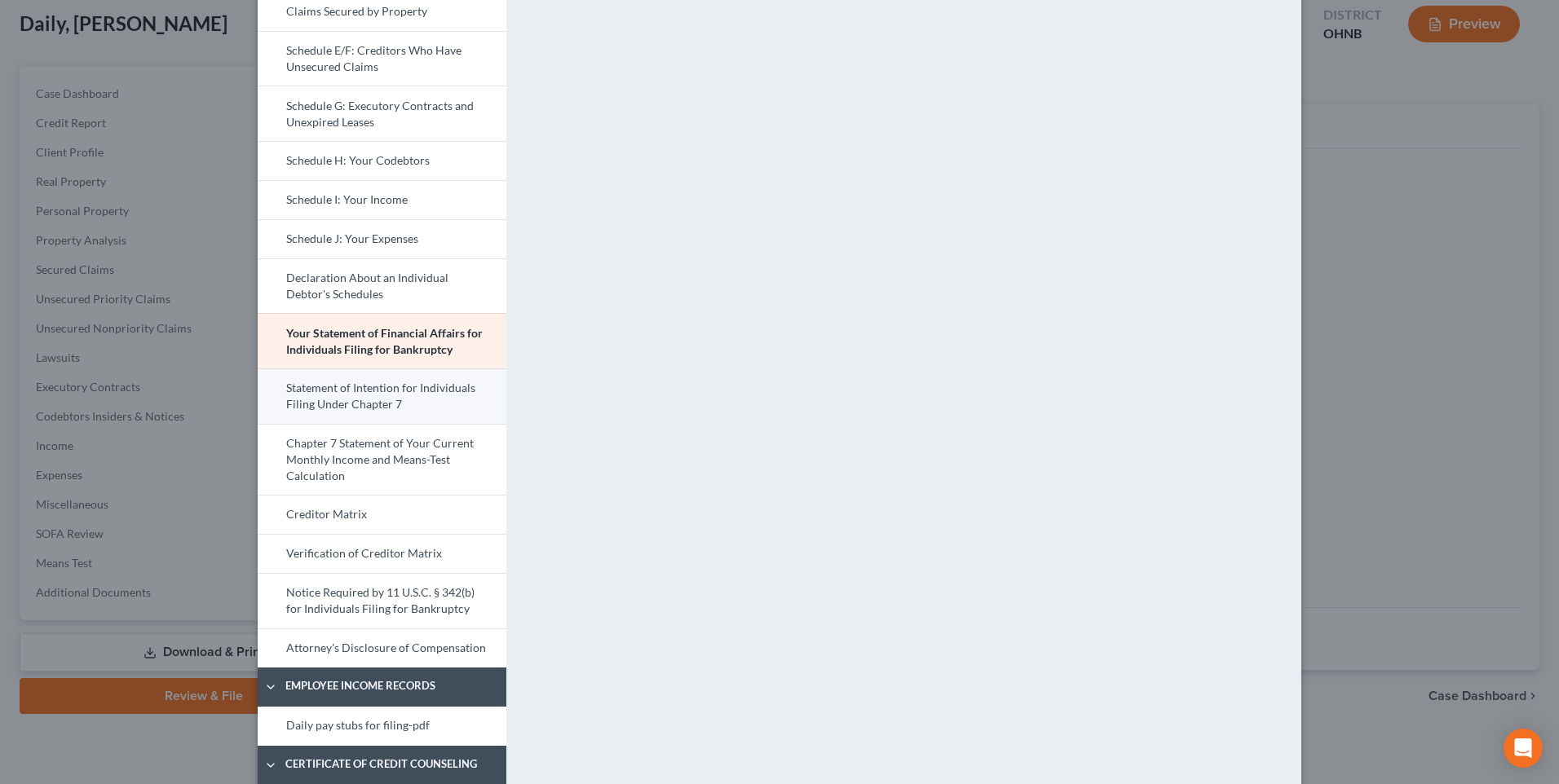
click at [317, 424] on link "Statement of Intention for Individuals Filing Under Chapter 7" at bounding box center [382, 396] width 249 height 55
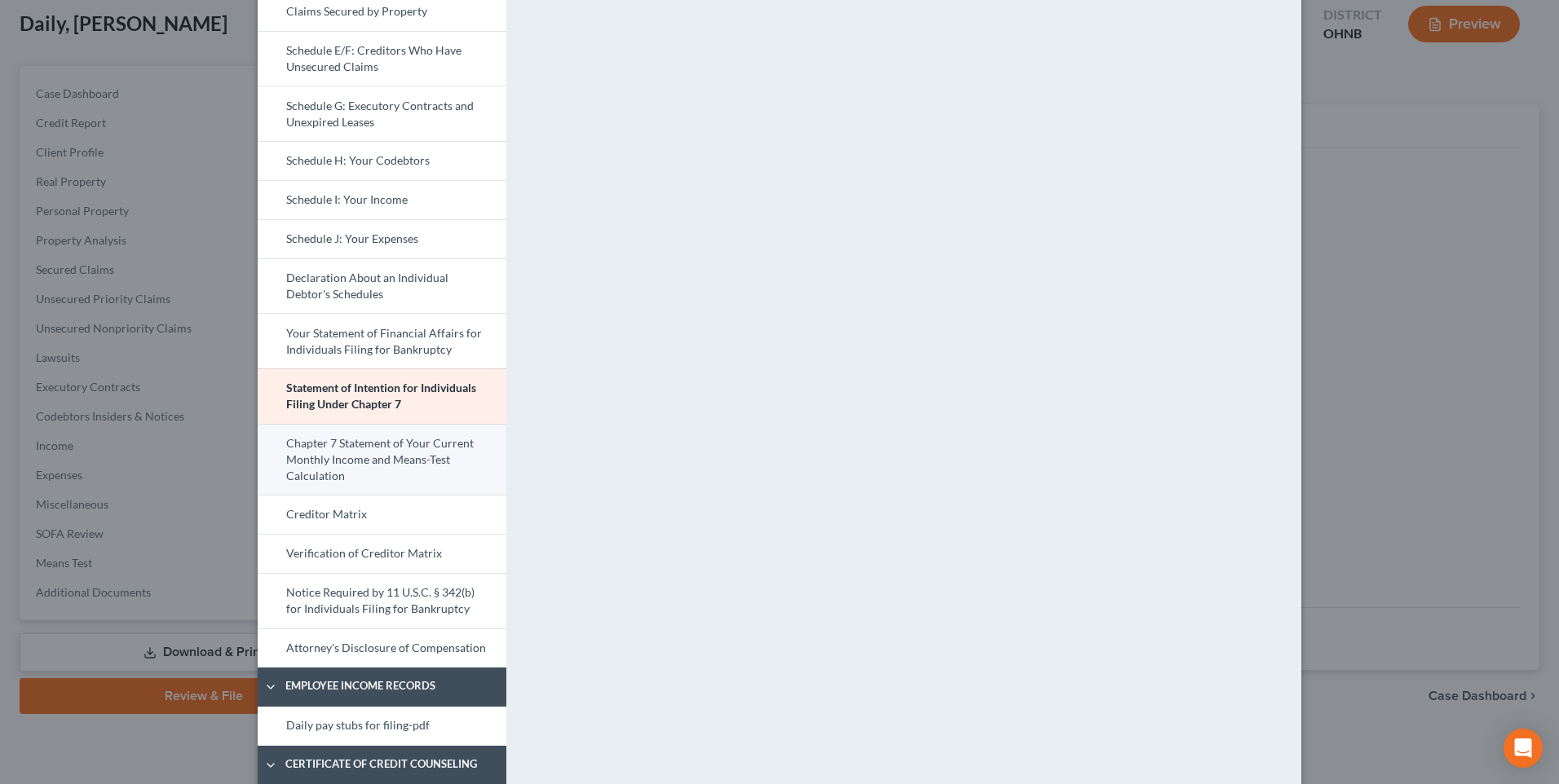
click at [334, 495] on link "Chapter 7 Statement of Your Current Monthly Income and Means-Test Calculation" at bounding box center [382, 459] width 249 height 71
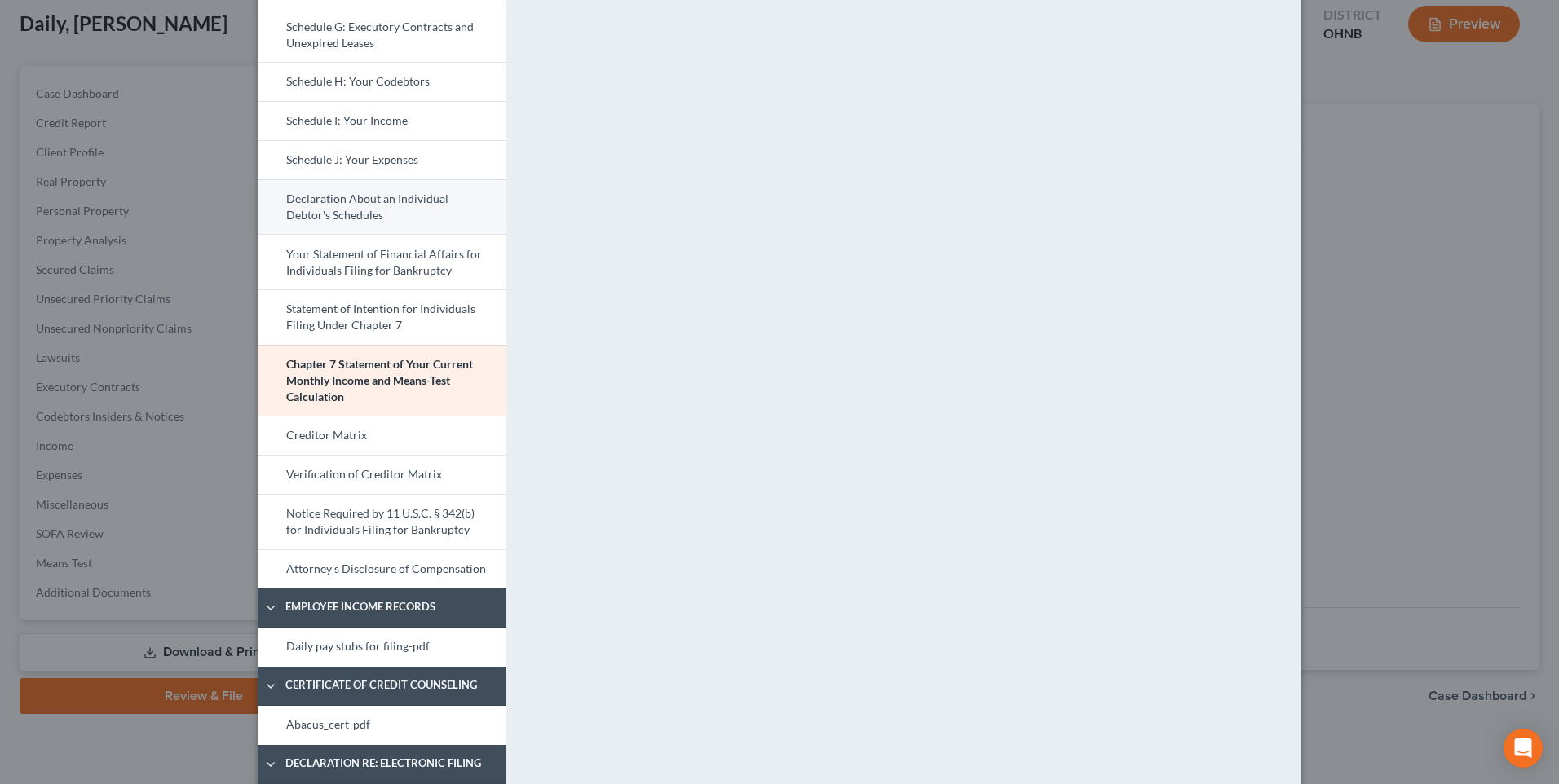
scroll to position [408, 0]
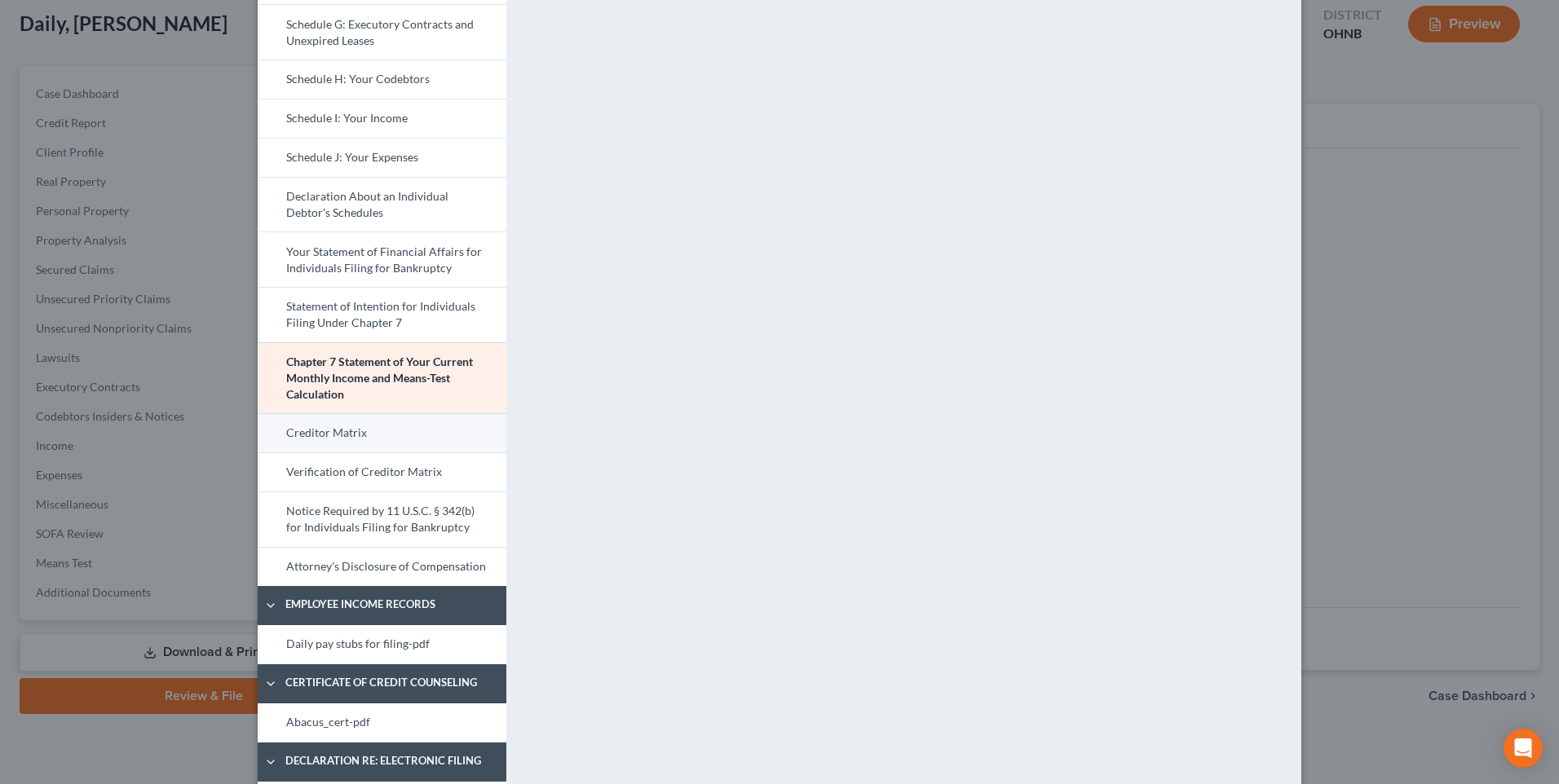
click at [321, 452] on link "Creditor Matrix" at bounding box center [382, 433] width 249 height 39
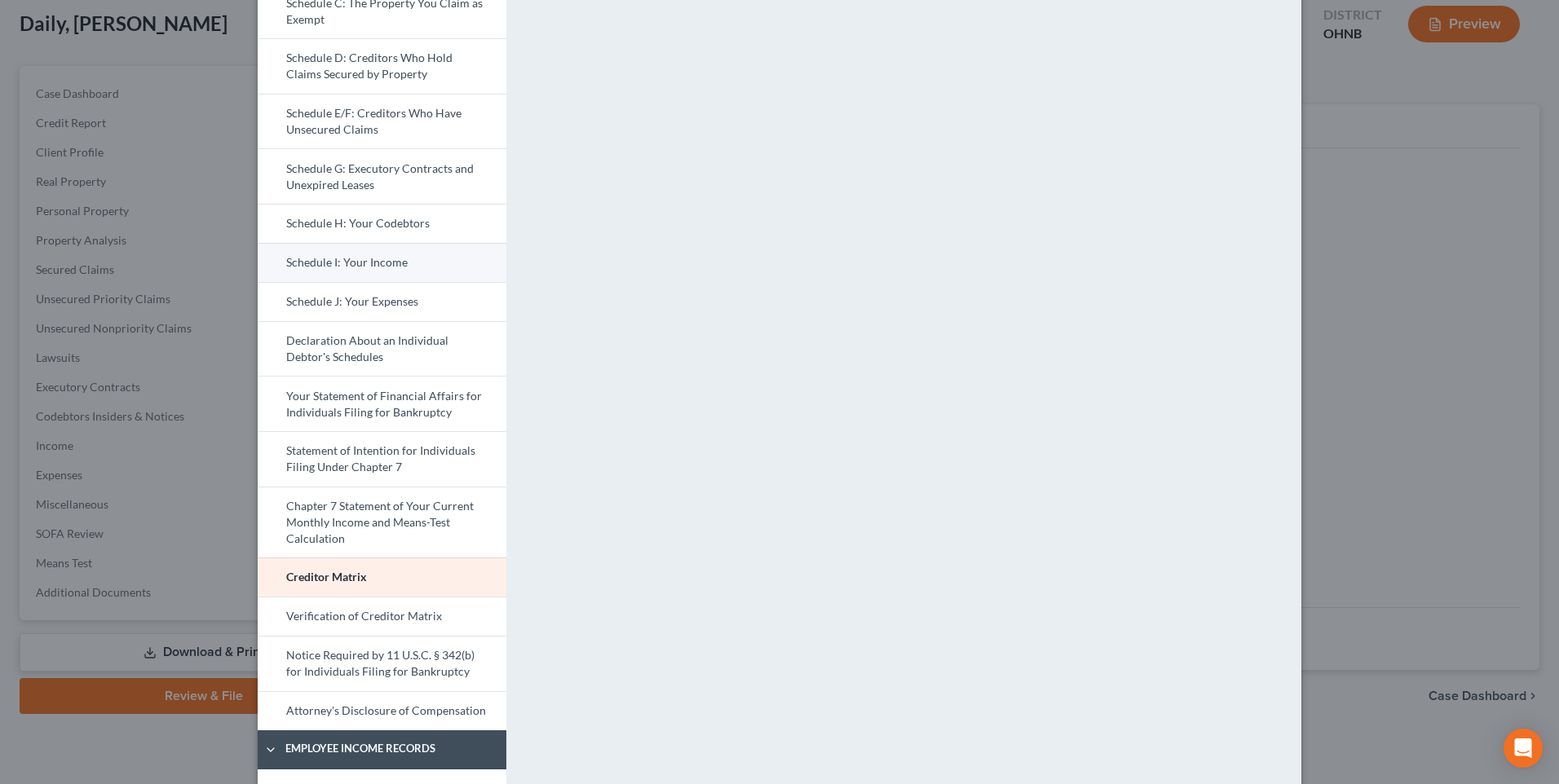
scroll to position [326, 0]
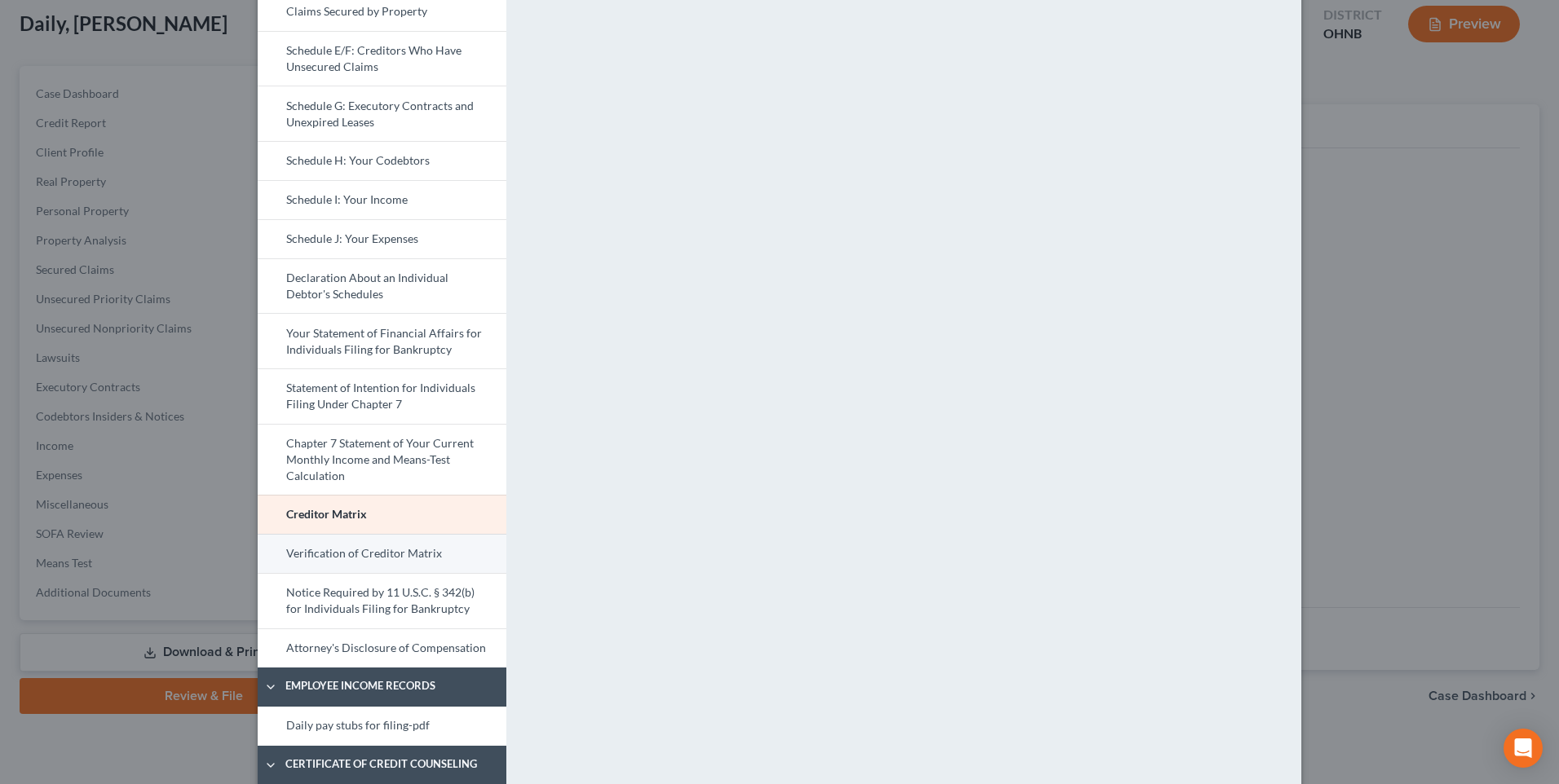
click at [317, 573] on link "Verification of Creditor Matrix" at bounding box center [382, 553] width 249 height 39
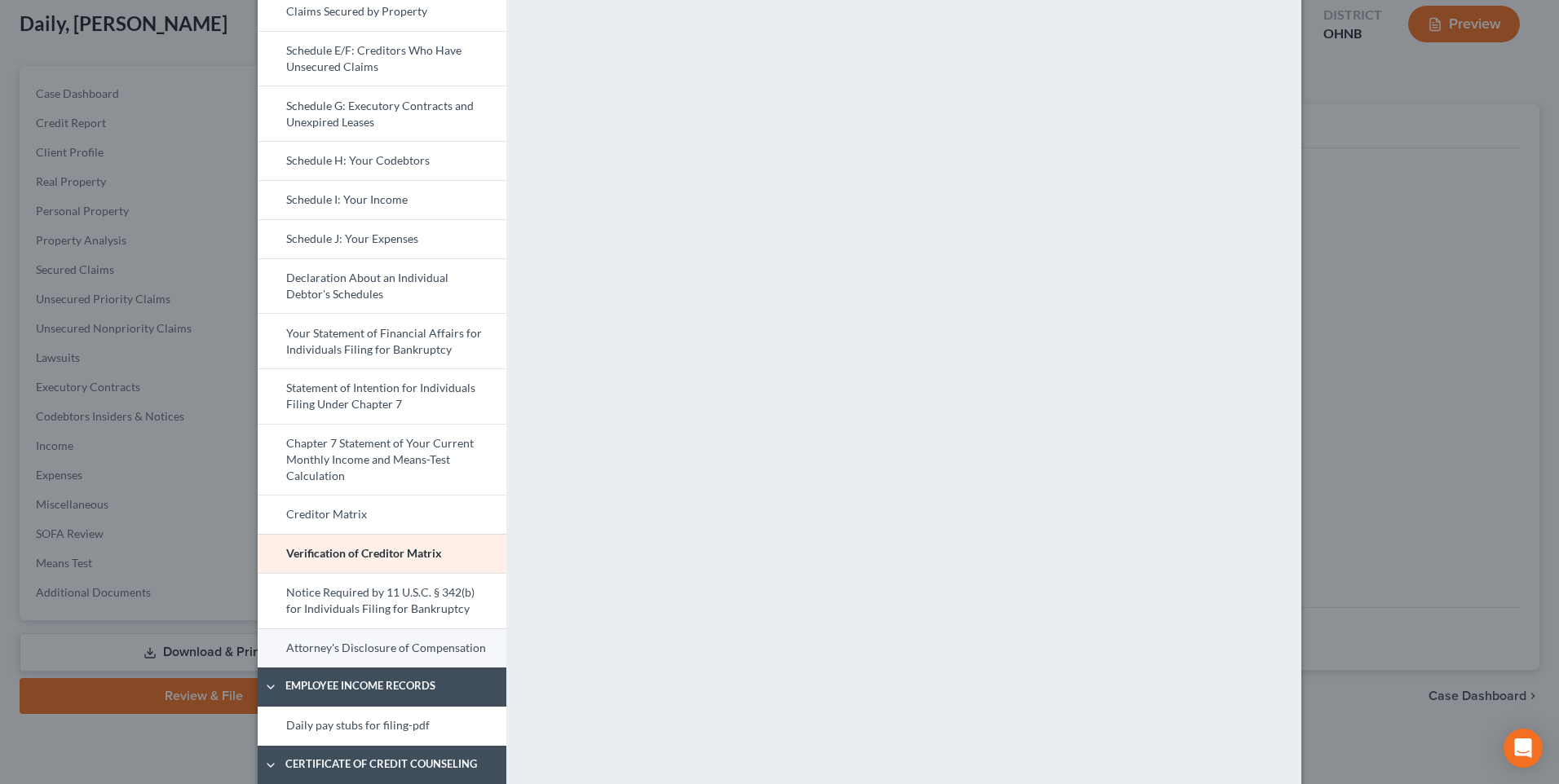
click at [408, 667] on link "Attorney's Disclosure of Compensation" at bounding box center [382, 648] width 249 height 39
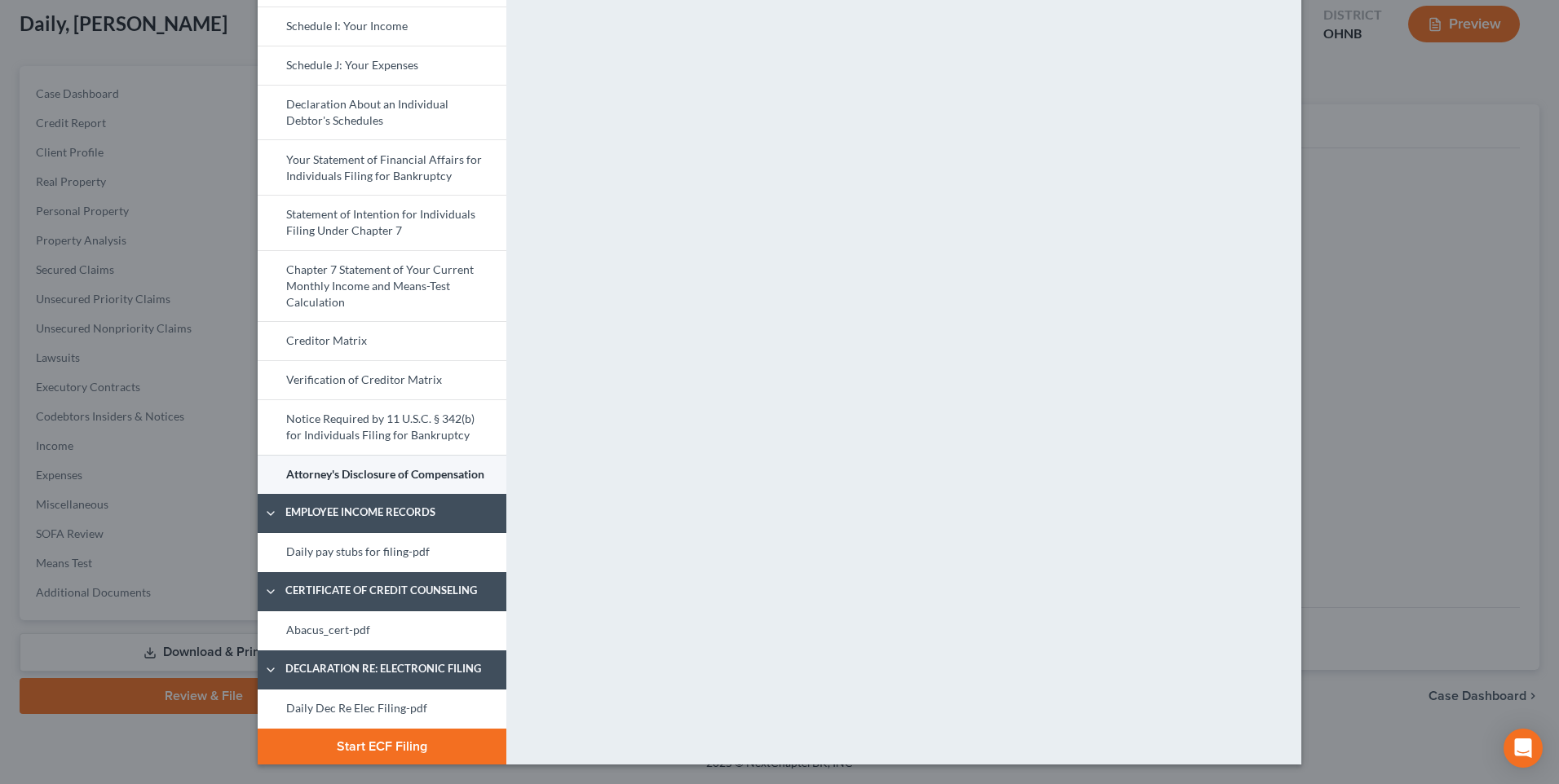
scroll to position [579, 0]
click at [345, 541] on link "Daily pay stubs for filing-pdf" at bounding box center [382, 552] width 249 height 39
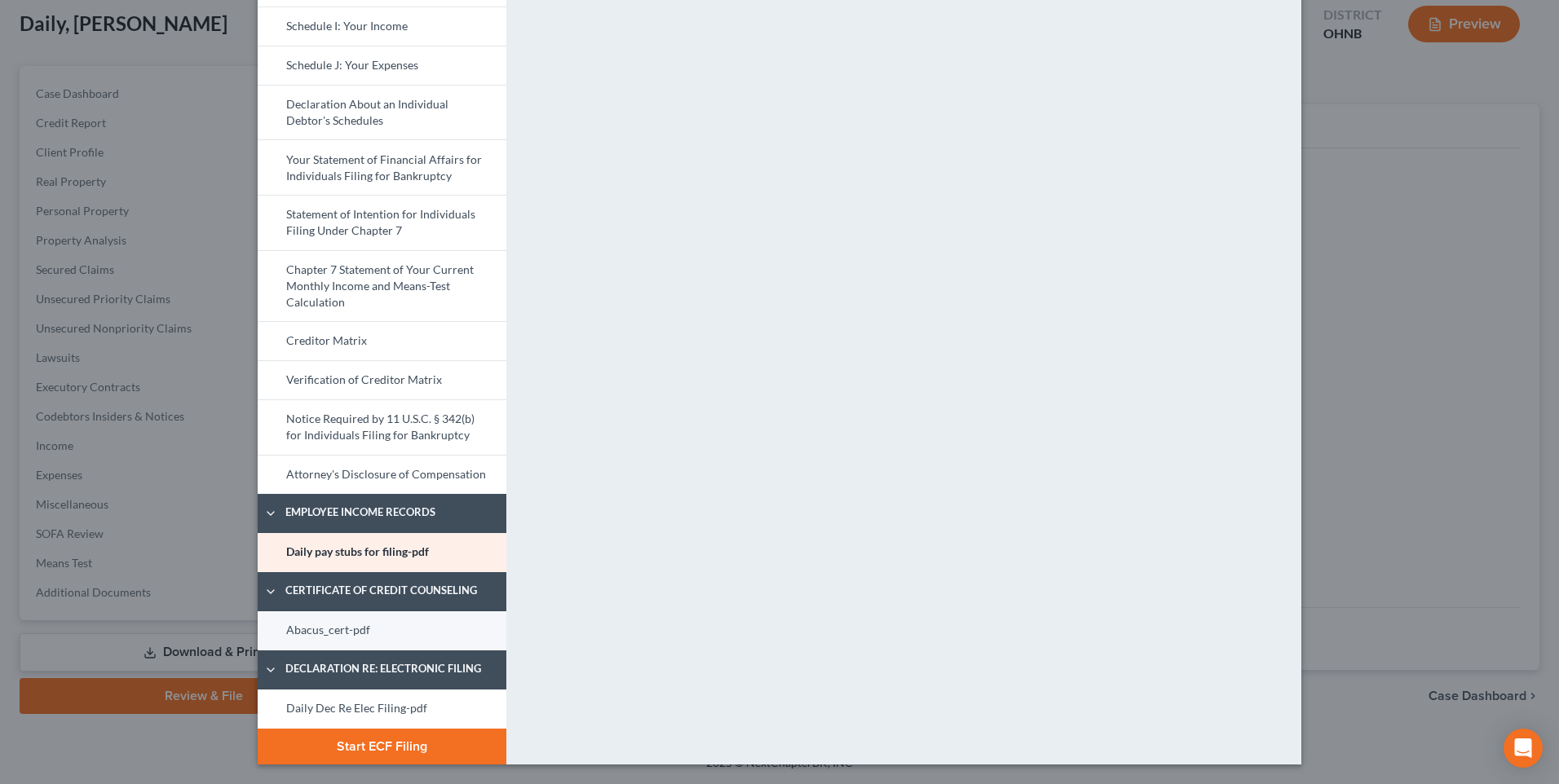
click at [306, 617] on link "Abacus_cert-pdf" at bounding box center [382, 631] width 249 height 39
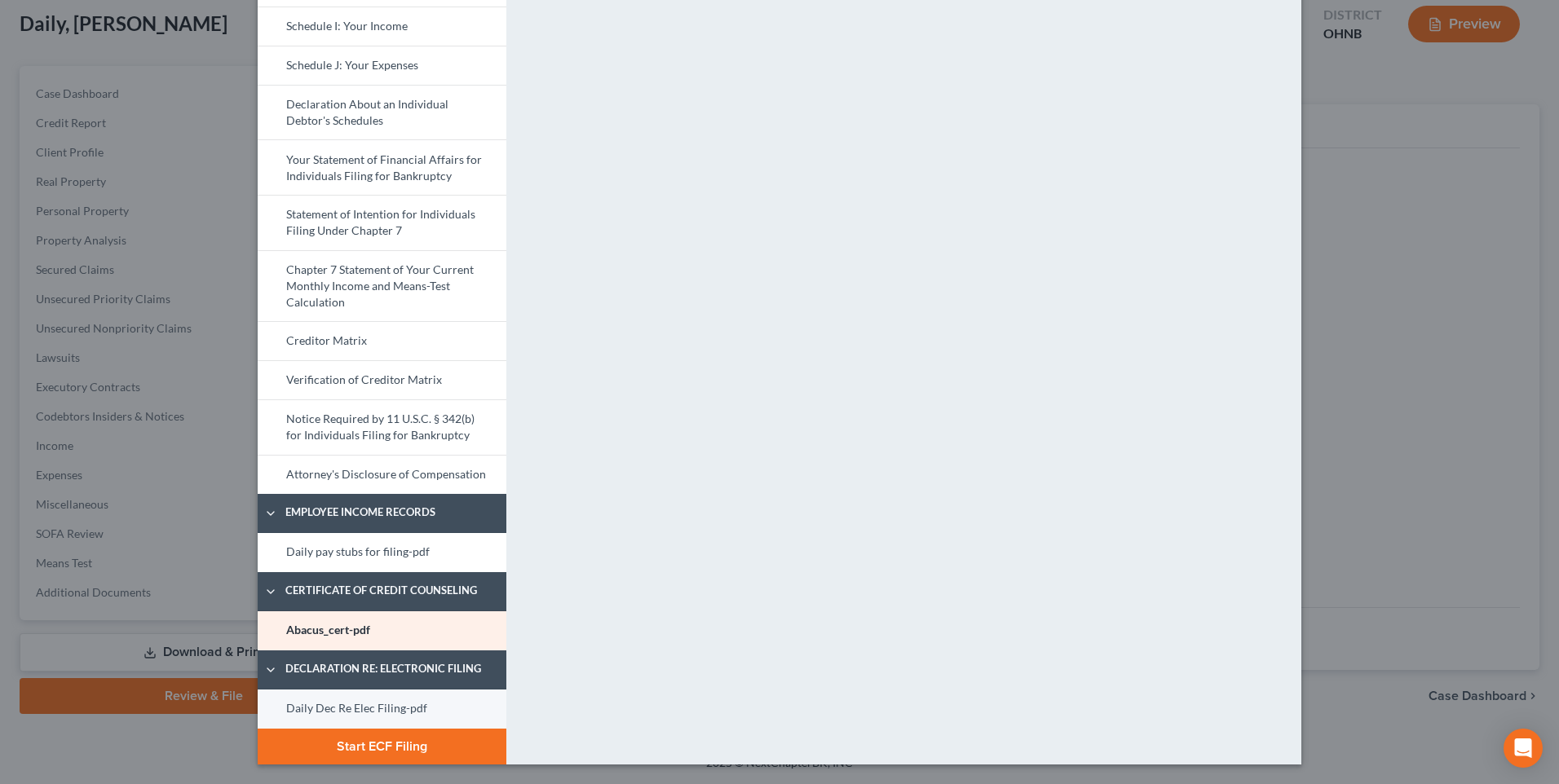
click at [345, 702] on link "Daily Dec Re Elec Filing-pdf" at bounding box center [382, 709] width 249 height 39
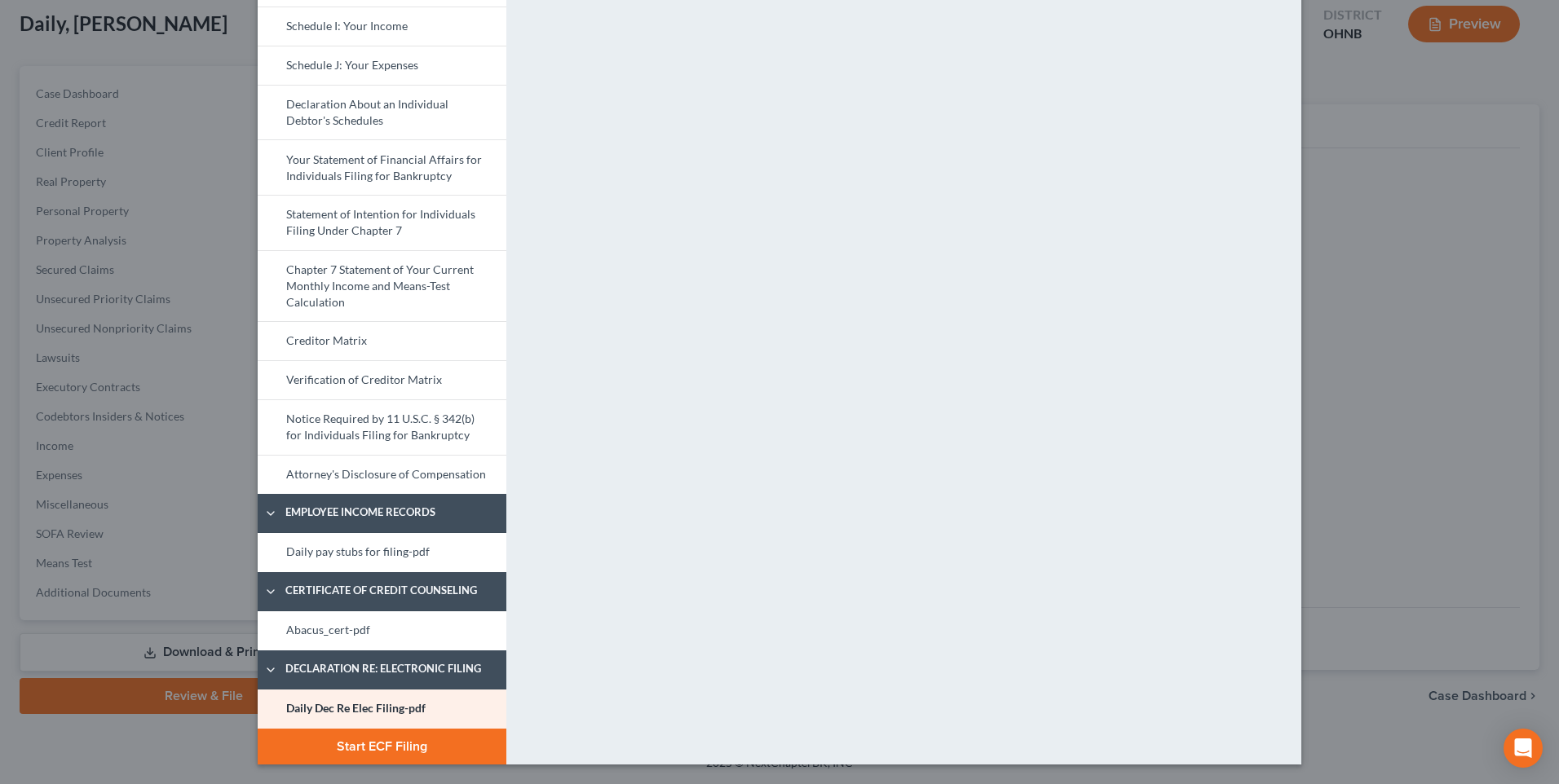
click at [362, 744] on button "Start ECF Filing" at bounding box center [382, 747] width 249 height 36
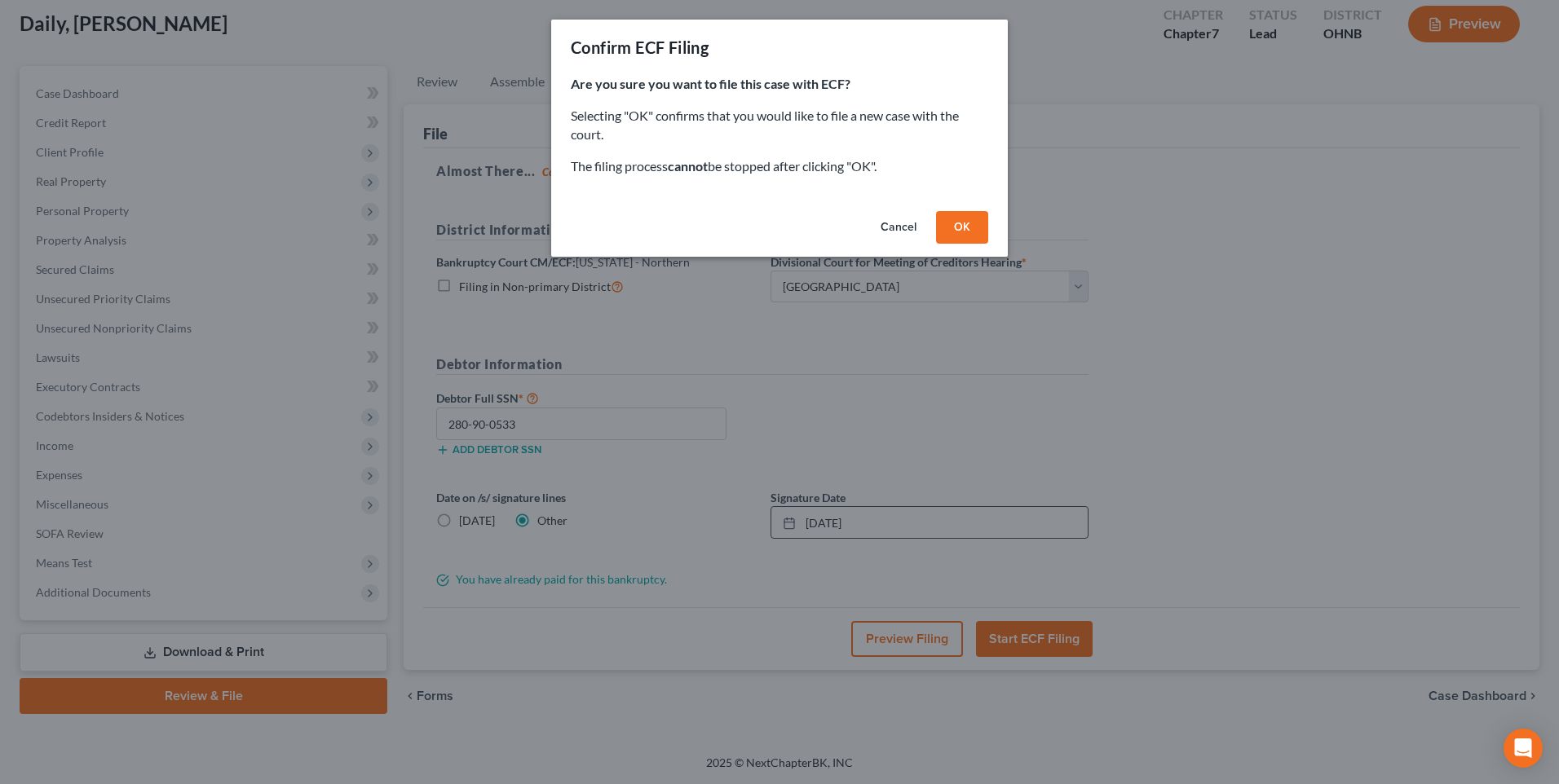
click at [972, 243] on button "OK" at bounding box center [962, 227] width 52 height 33
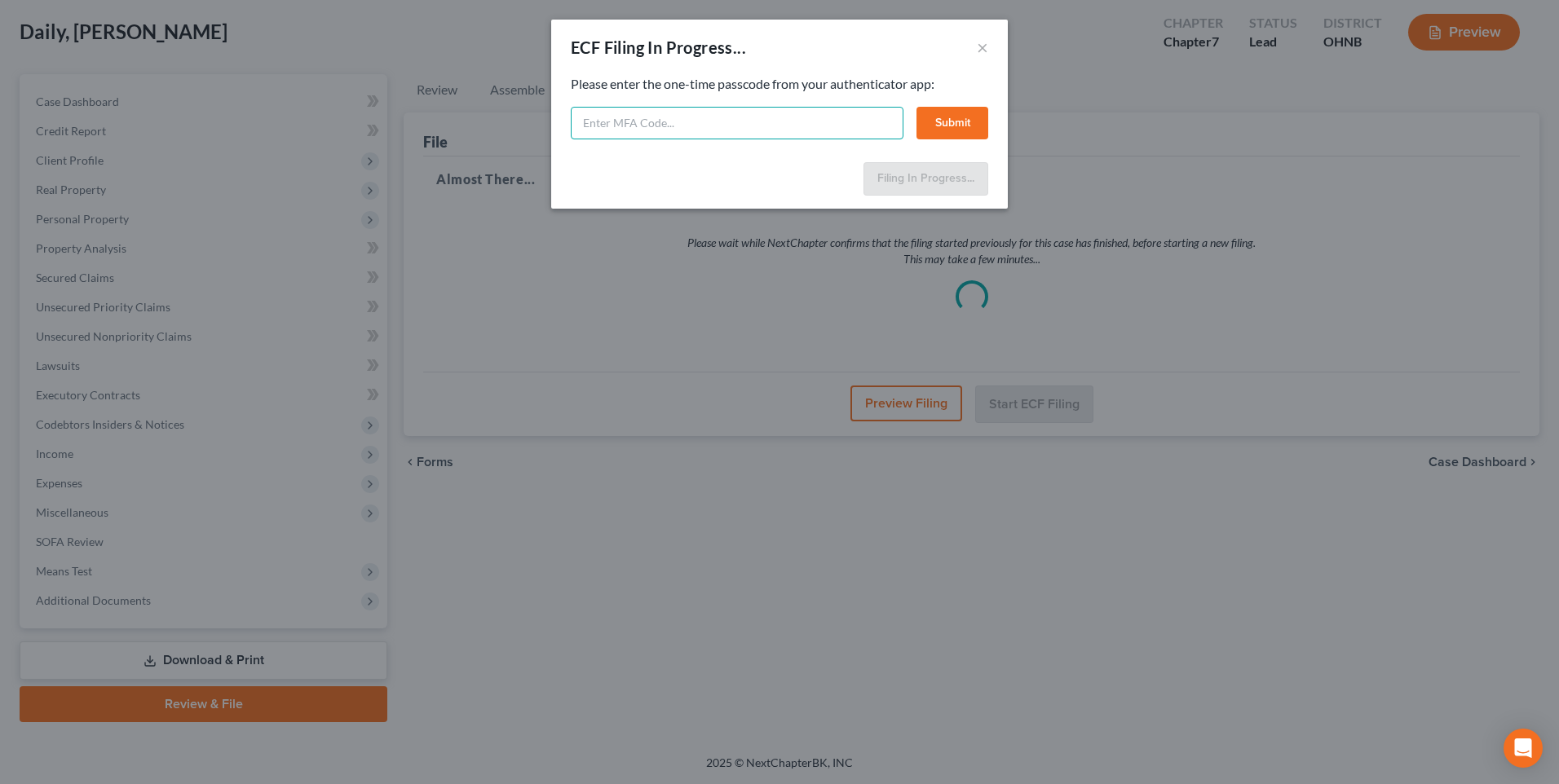
click at [745, 117] on input "text" at bounding box center [736, 123] width 333 height 33
paste input "457c-wpwk-01ho-ec01"
type input "457c-wpwk-01ho-ec01"
click at [947, 128] on button "Submit" at bounding box center [952, 123] width 71 height 33
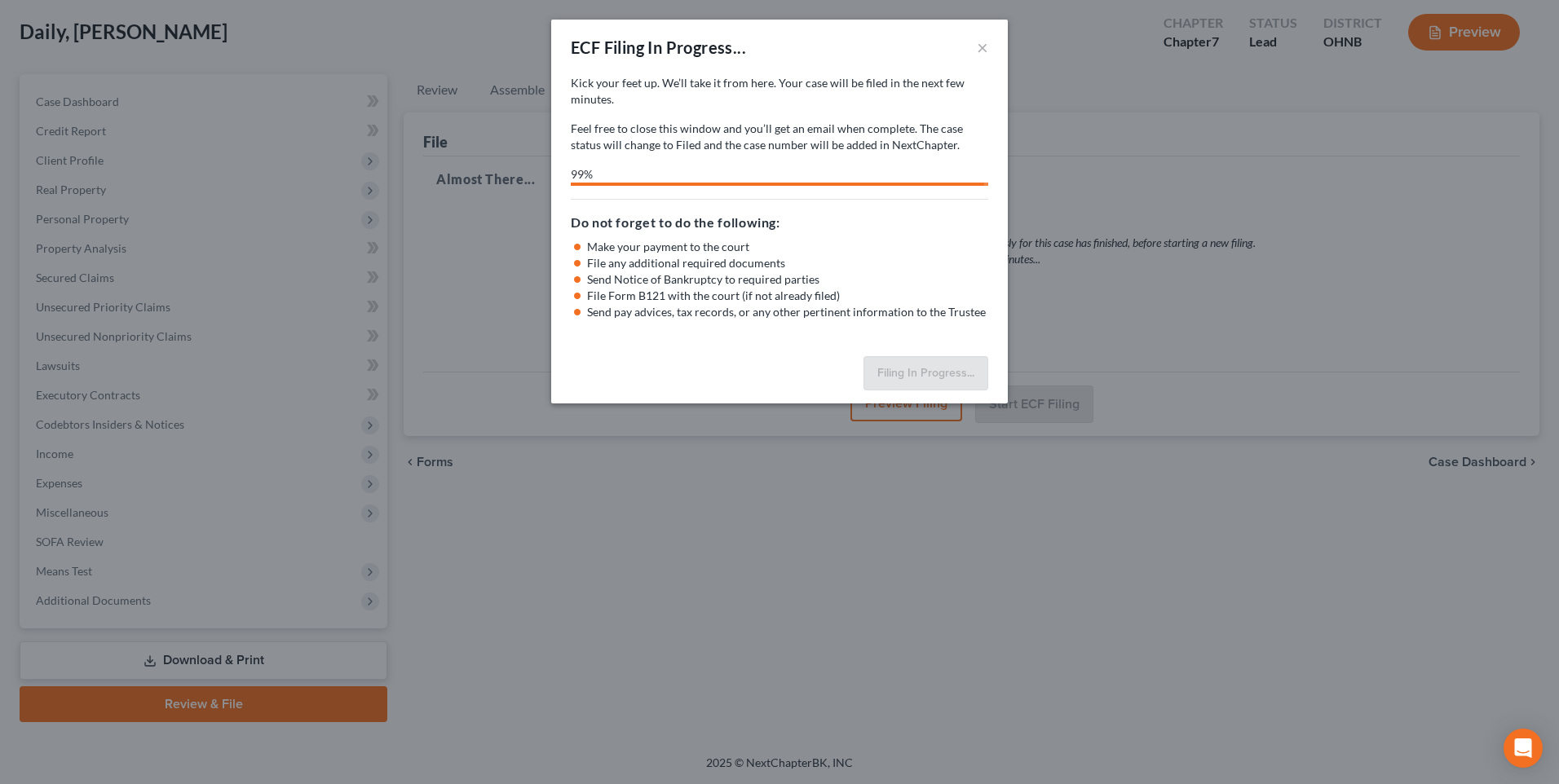
select select "3"
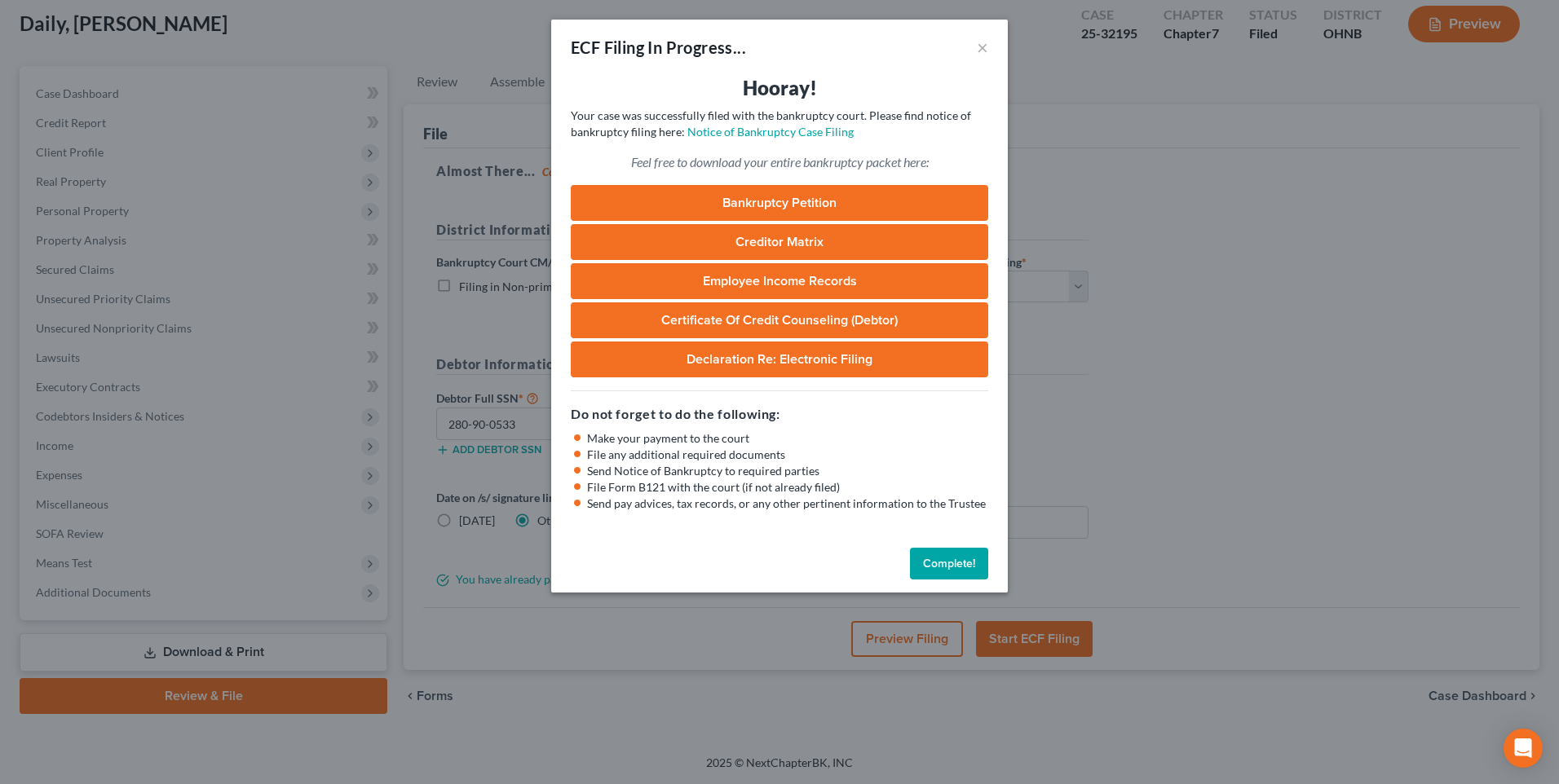
click at [964, 580] on button "Complete!" at bounding box center [949, 564] width 79 height 33
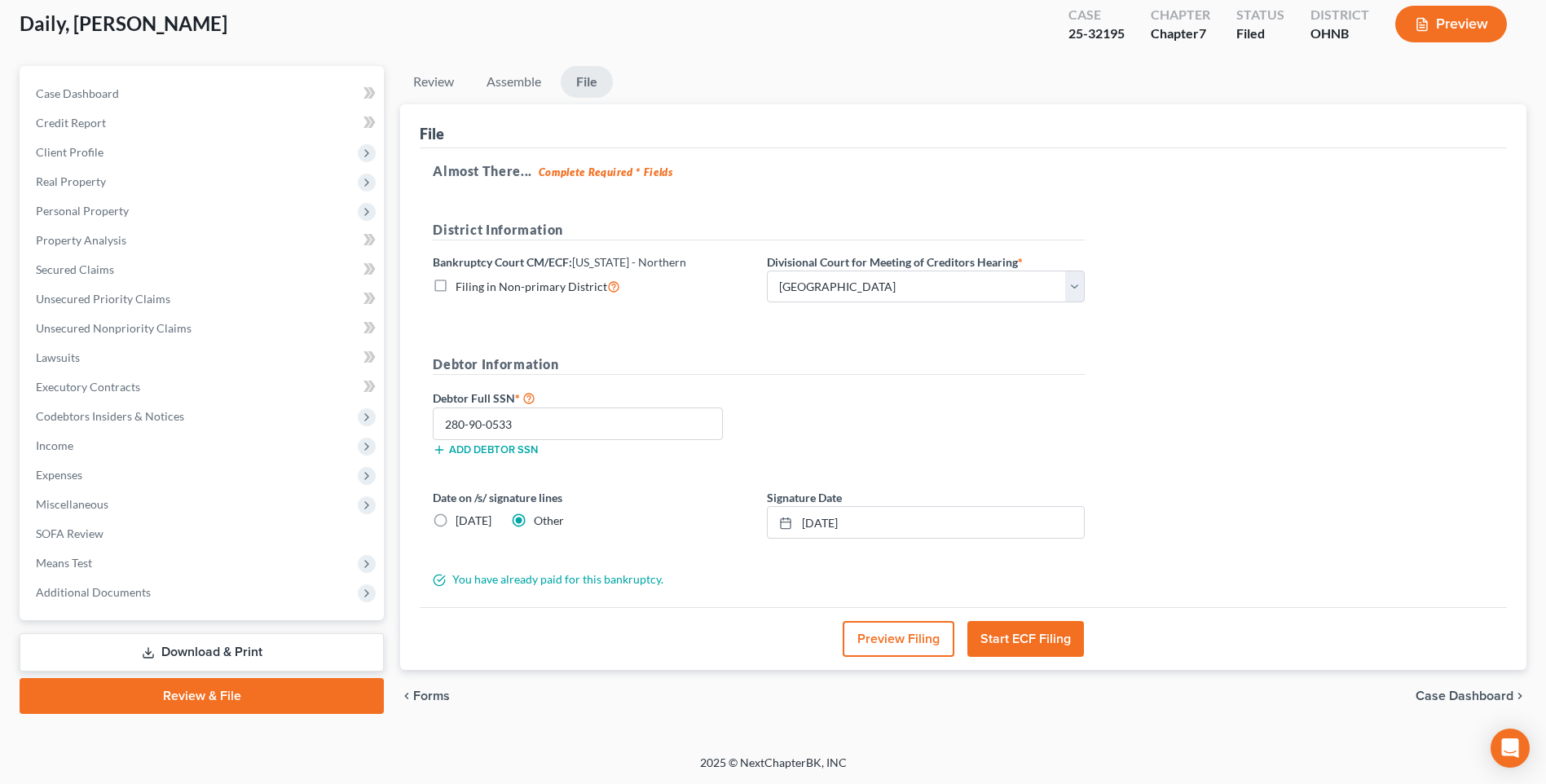
scroll to position [0, 0]
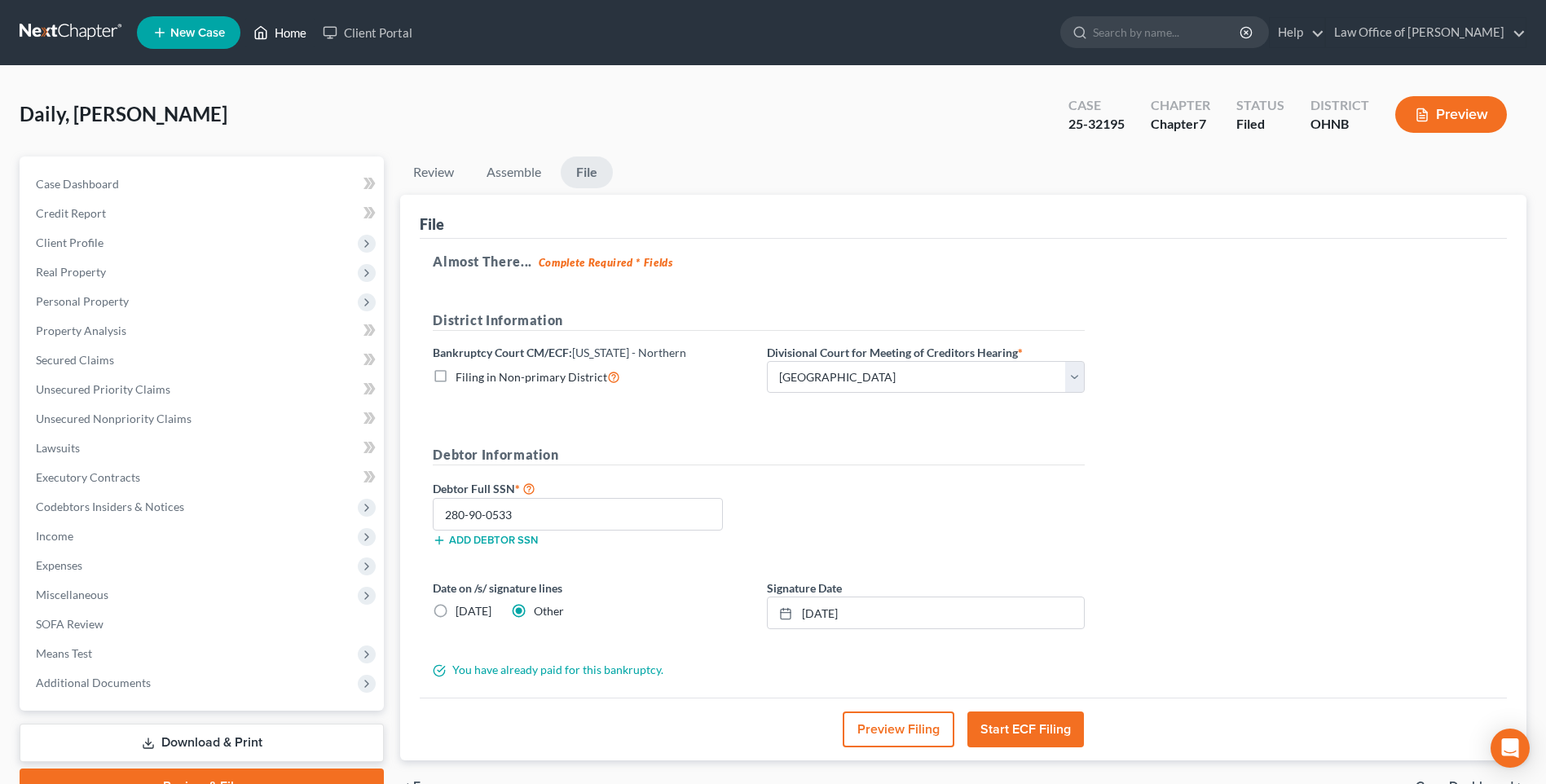
click at [312, 41] on link "Home" at bounding box center [280, 32] width 70 height 29
